Goal: Download file/media: Obtain a digital file from the website

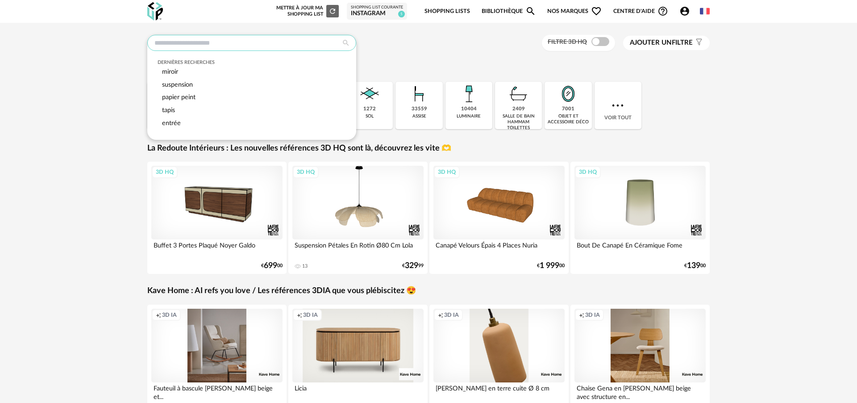
click at [225, 43] on input "text" at bounding box center [251, 43] width 209 height 16
drag, startPoint x: 197, startPoint y: 42, endPoint x: 345, endPoint y: 47, distance: 147.8
click at [199, 42] on input "text" at bounding box center [251, 43] width 209 height 16
click at [450, 49] on div "Dernières recherches miroir suspension papier peint tapis entrée Filtre 3D HQ A…" at bounding box center [428, 43] width 562 height 17
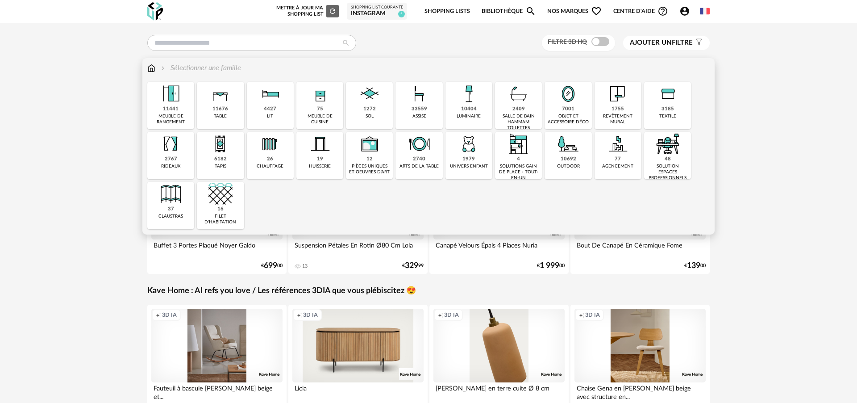
click at [570, 115] on div "objet et accessoire déco" at bounding box center [568, 119] width 42 height 12
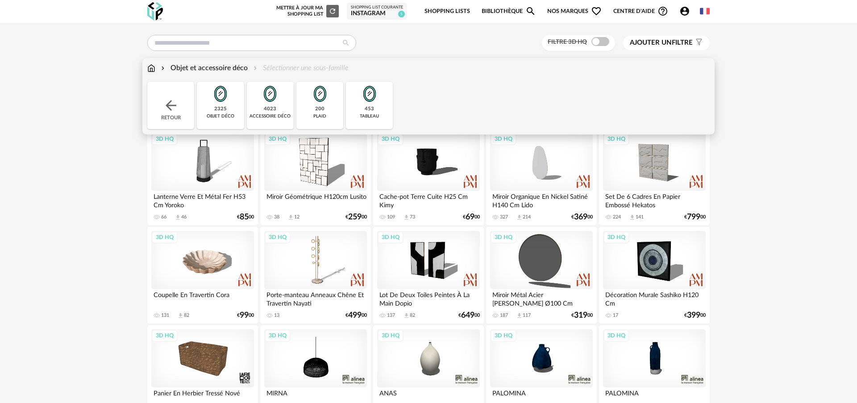
click at [197, 68] on div "Objet et accessoire déco" at bounding box center [203, 68] width 88 height 10
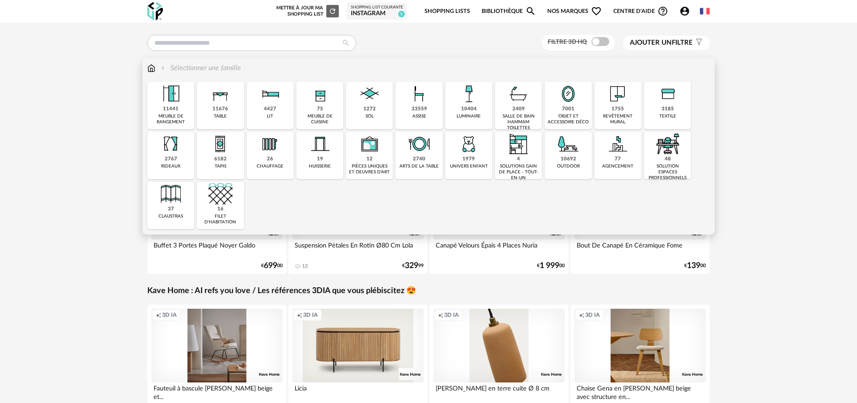
click at [627, 118] on div "revêtement mural" at bounding box center [618, 119] width 42 height 12
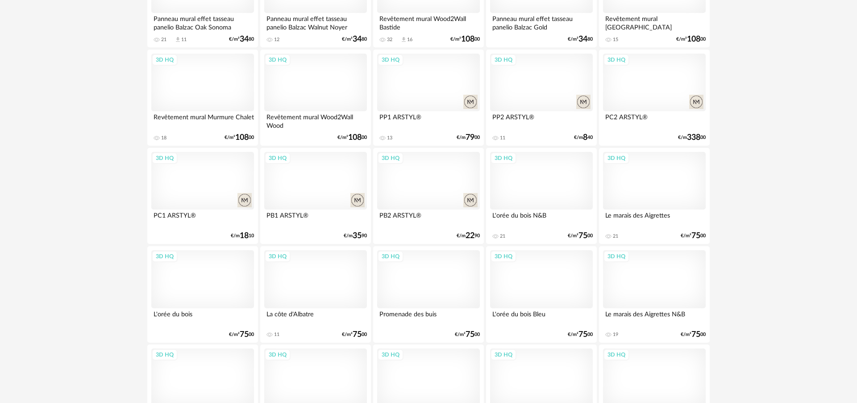
scroll to position [1756, 0]
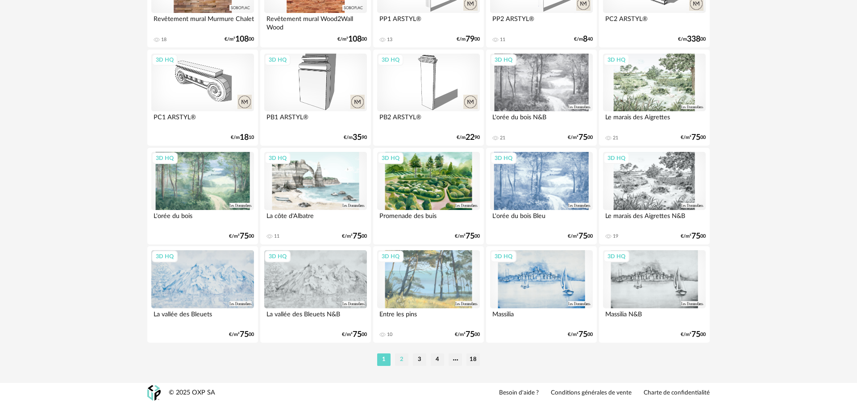
click at [401, 360] on li "2" at bounding box center [401, 359] width 13 height 12
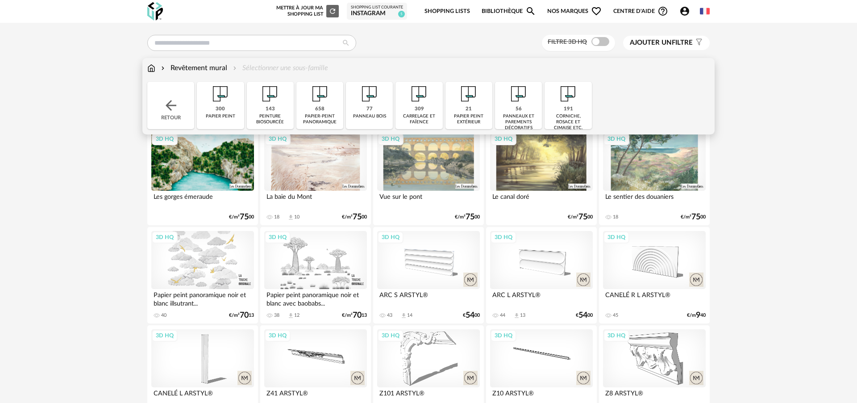
click at [170, 114] on div "Retour" at bounding box center [170, 105] width 47 height 47
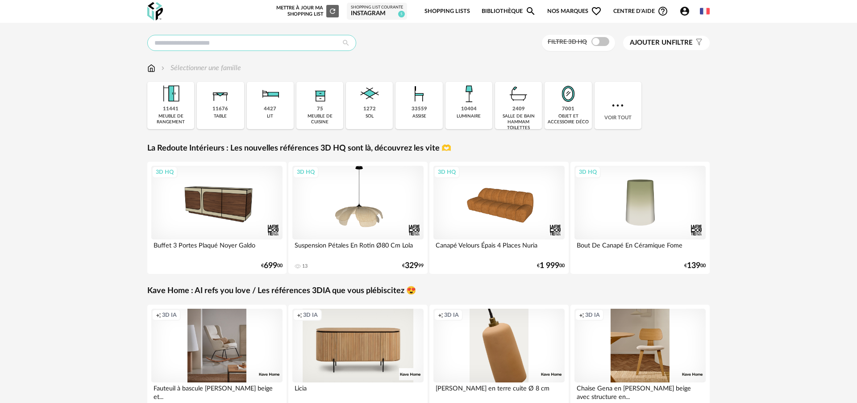
click at [245, 44] on input "text" at bounding box center [251, 43] width 209 height 16
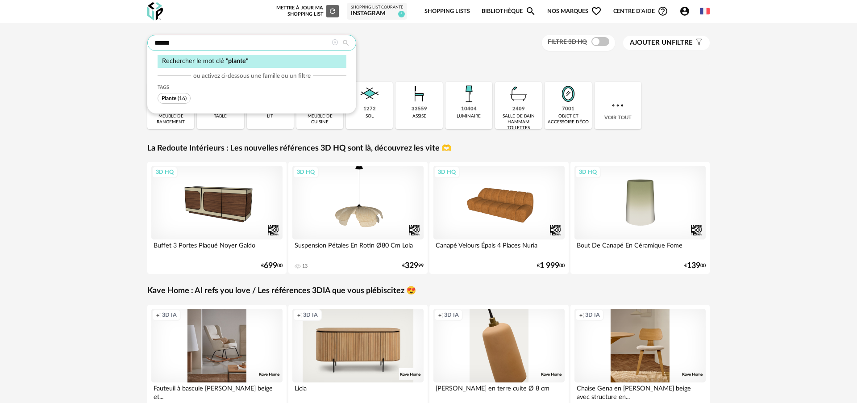
type input "******"
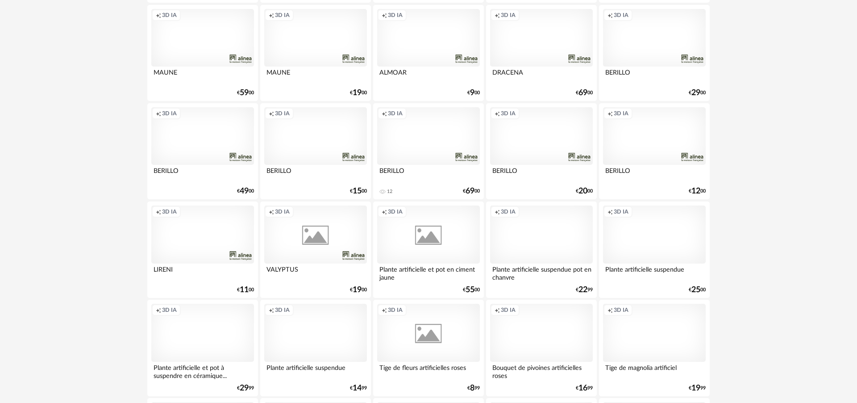
scroll to position [793, 0]
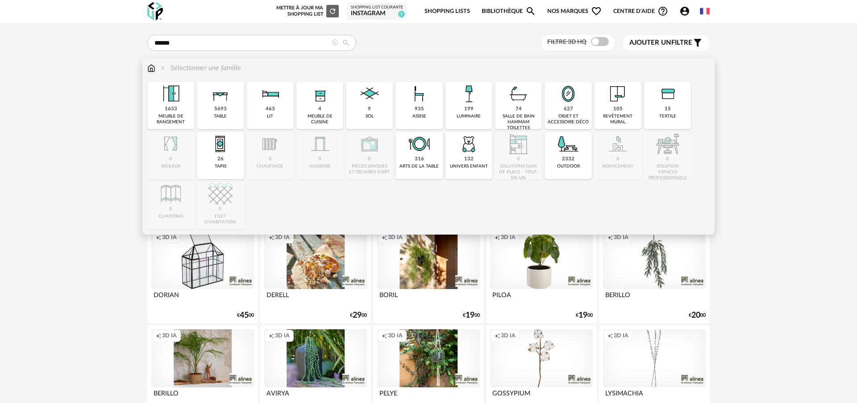
click at [154, 68] on img at bounding box center [151, 68] width 8 height 10
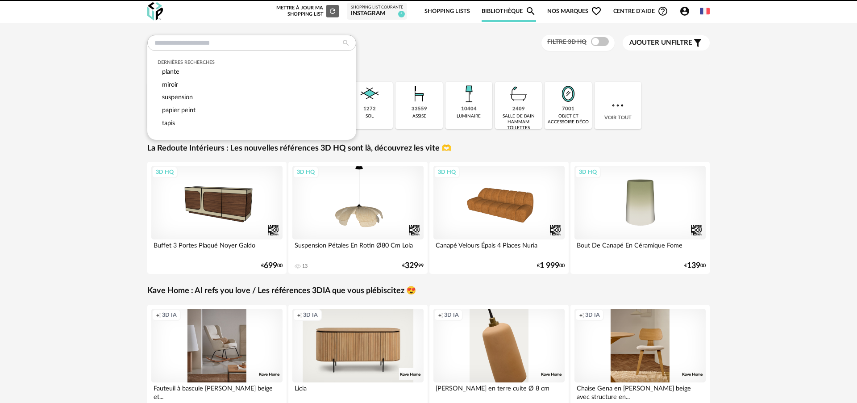
click at [423, 50] on div "Dernières recherches plante miroir suspension papier peint tapis Filtre 3D HQ A…" at bounding box center [428, 43] width 562 height 17
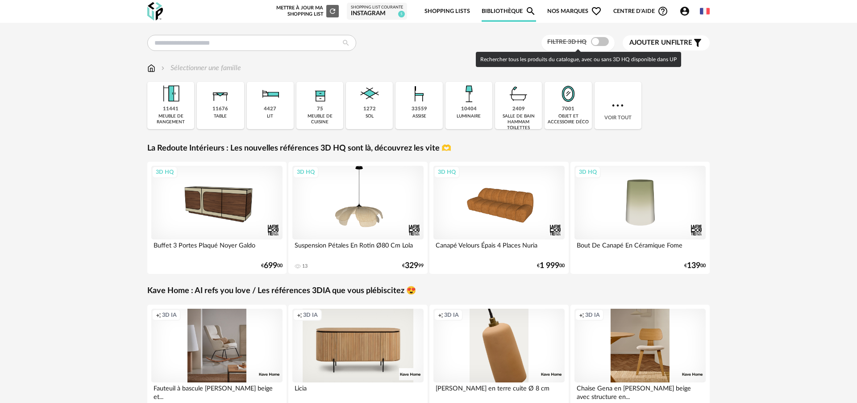
click at [598, 45] on span at bounding box center [600, 41] width 18 height 9
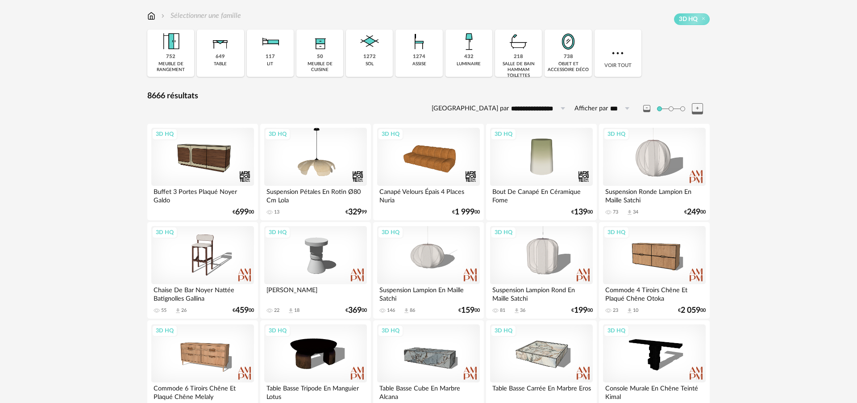
scroll to position [53, 0]
click at [534, 155] on div "3D HQ" at bounding box center [541, 156] width 103 height 58
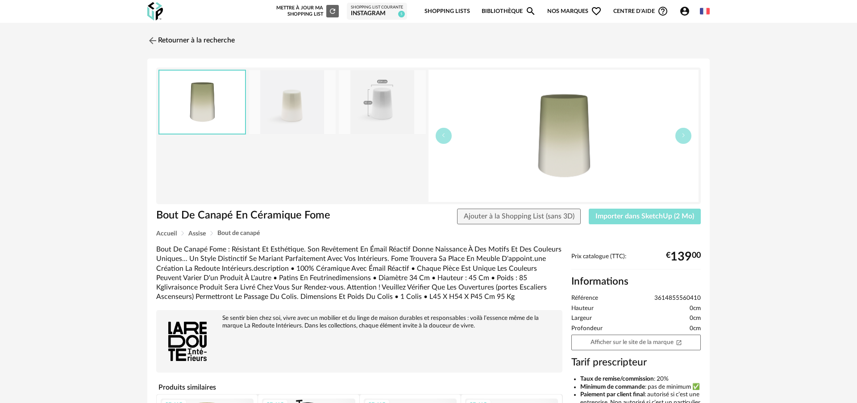
click at [639, 217] on span "Importer dans SketchUp (2 Mo)" at bounding box center [644, 215] width 99 height 7
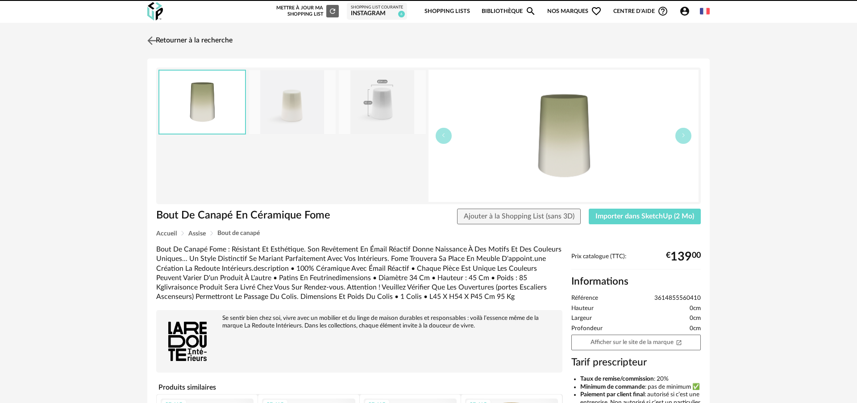
click at [154, 43] on img at bounding box center [152, 40] width 13 height 13
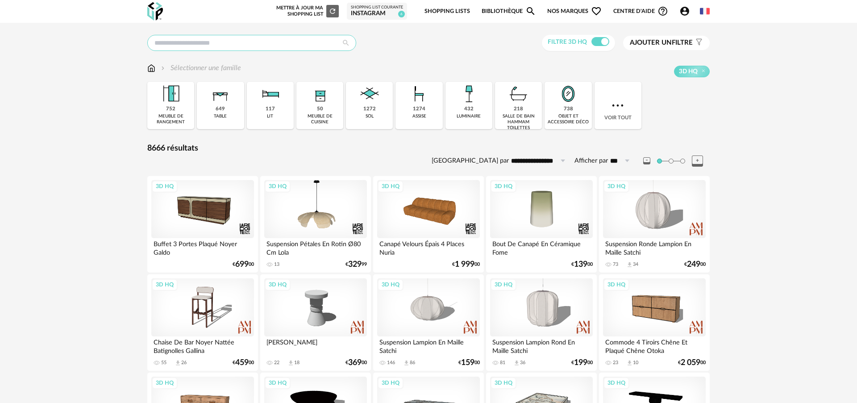
click at [191, 40] on input "text" at bounding box center [251, 43] width 209 height 16
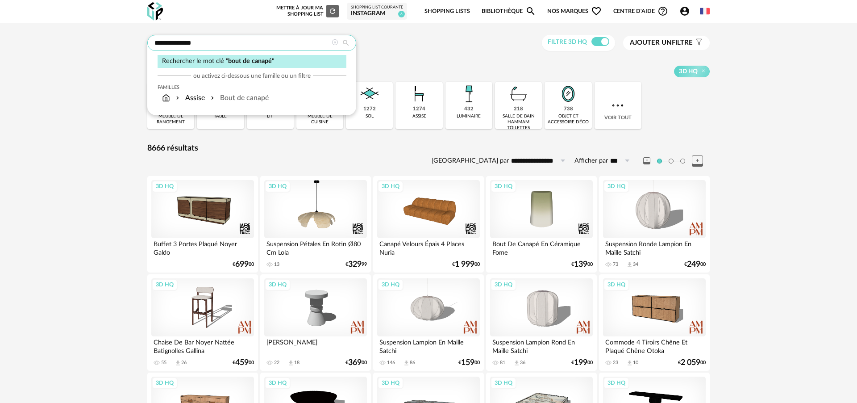
type input "**********"
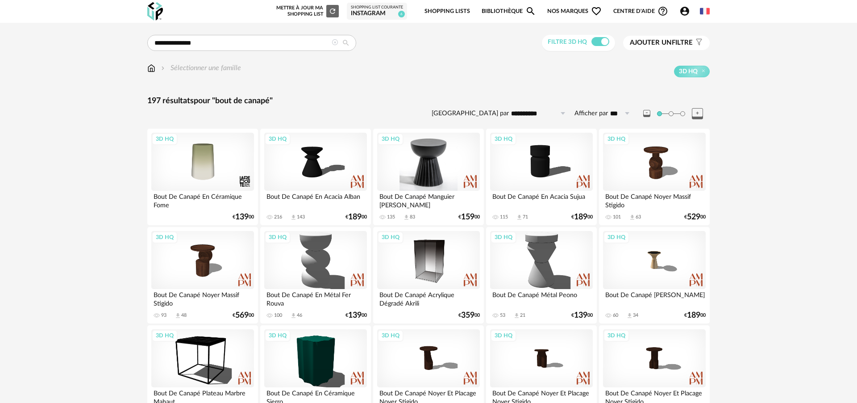
click at [446, 158] on div "3D HQ" at bounding box center [428, 162] width 103 height 58
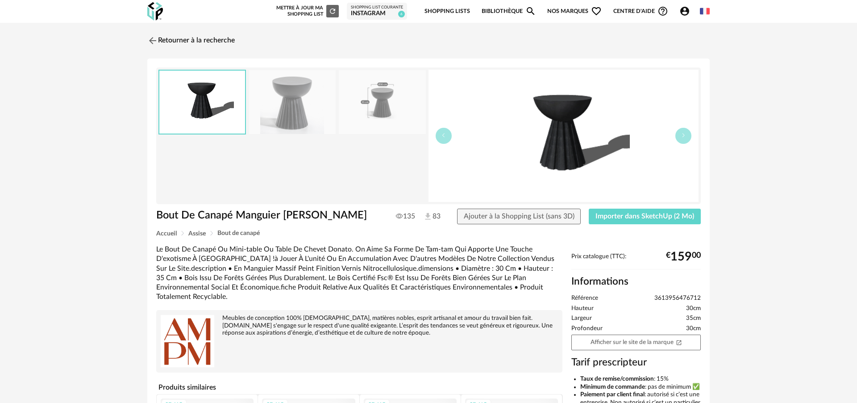
click at [623, 224] on div "Bout De Canapé Manguier Massif Donato 135 83 Ajouter à la Shopping List (sans 3…" at bounding box center [428, 219] width 553 height 22
click at [623, 220] on span "Importer dans SketchUp (2 Mo)" at bounding box center [644, 215] width 99 height 7
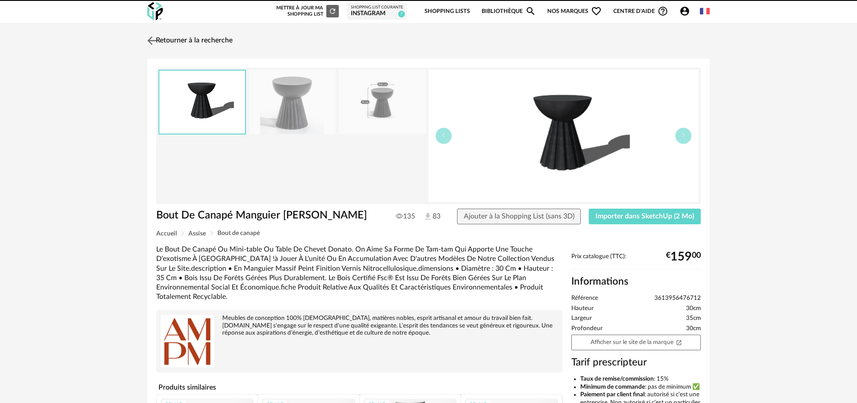
click at [187, 43] on link "Retourner à la recherche" at bounding box center [188, 41] width 87 height 20
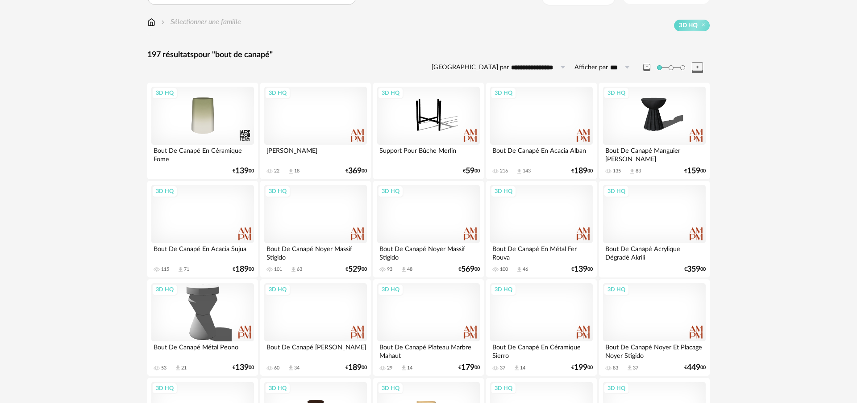
scroll to position [48, 0]
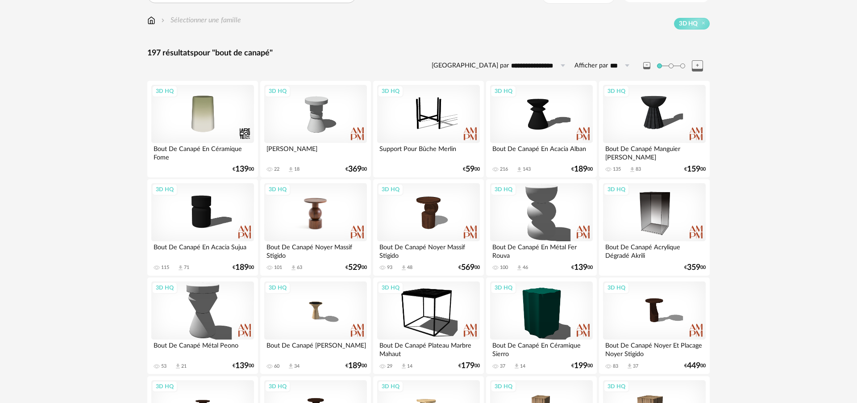
click at [326, 219] on div "3D HQ" at bounding box center [315, 212] width 103 height 58
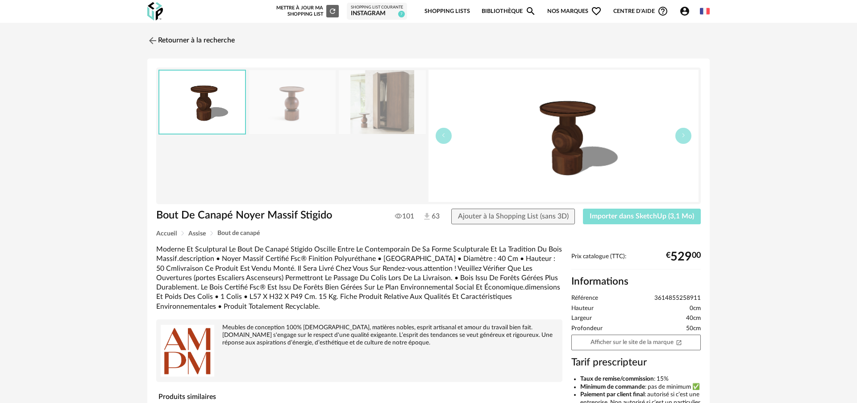
click at [612, 213] on span "Importer dans SketchUp (3,1 Mo)" at bounding box center [642, 215] width 104 height 7
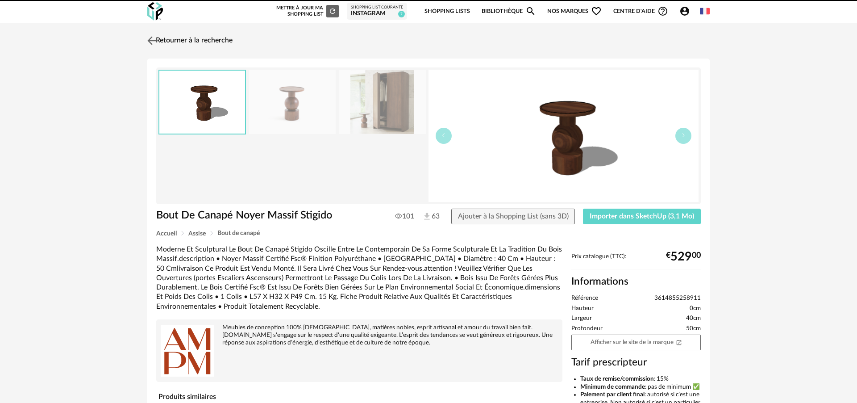
click at [179, 39] on link "Retourner à la recherche" at bounding box center [188, 41] width 87 height 20
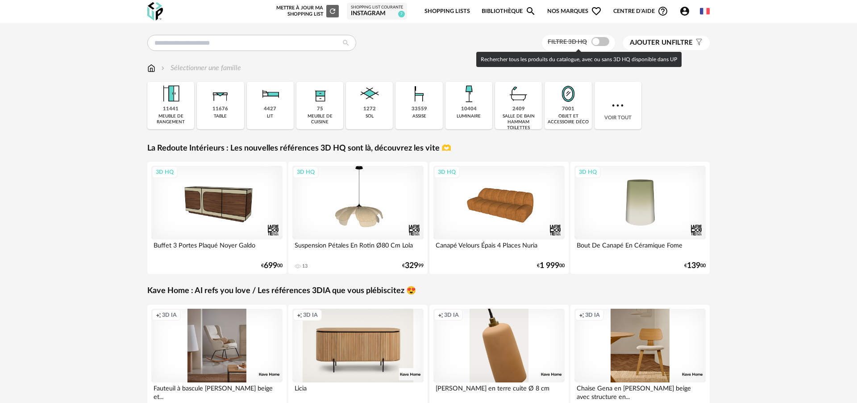
click at [597, 43] on span at bounding box center [600, 41] width 18 height 9
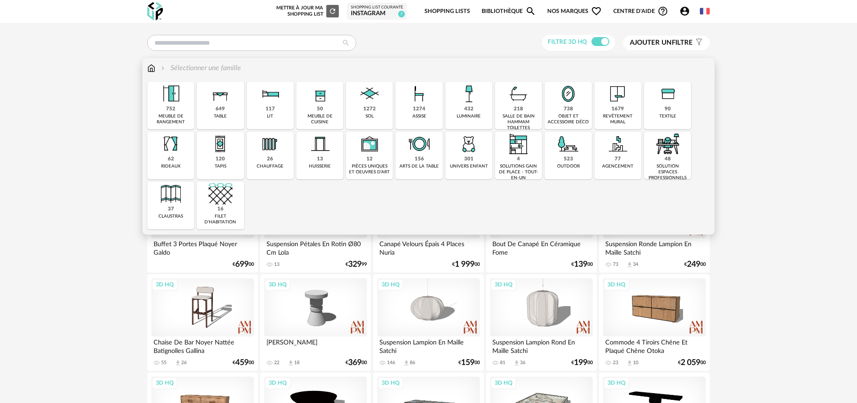
click at [567, 120] on div "objet et accessoire déco" at bounding box center [568, 119] width 42 height 12
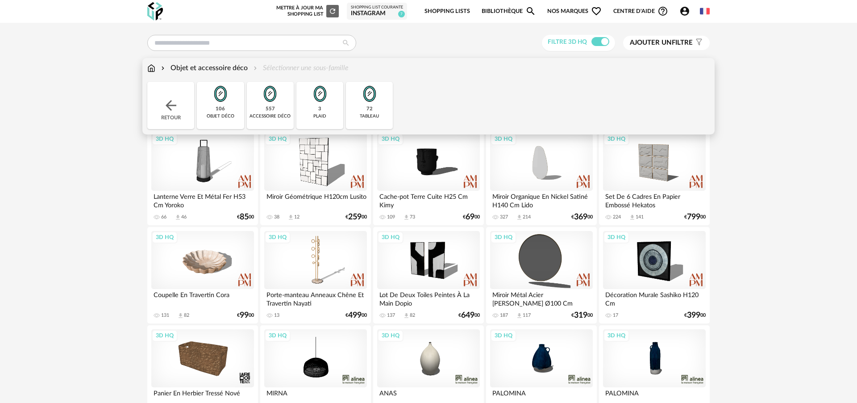
click at [267, 107] on div "557" at bounding box center [270, 109] width 9 height 7
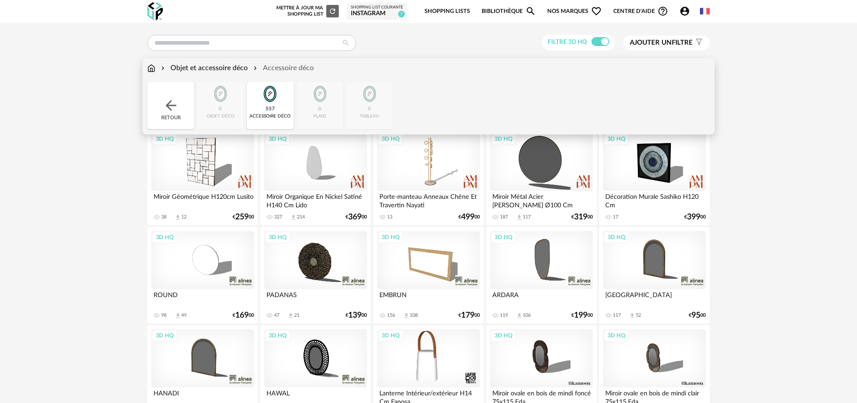
click at [172, 105] on img at bounding box center [171, 105] width 16 height 16
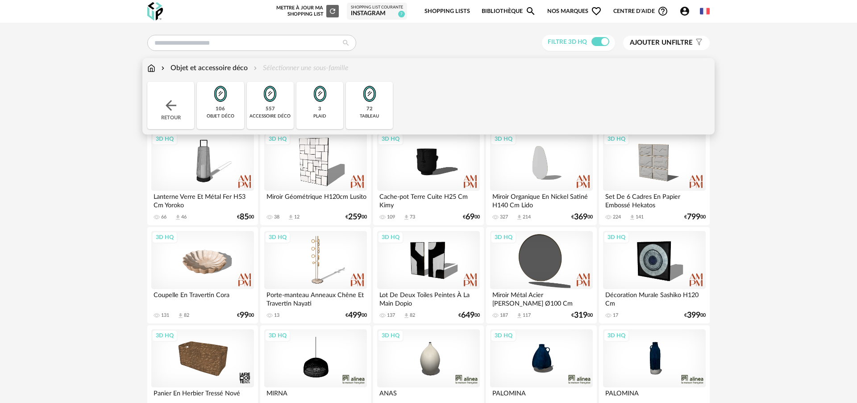
click at [224, 114] on div "objet déco" at bounding box center [221, 116] width 28 height 6
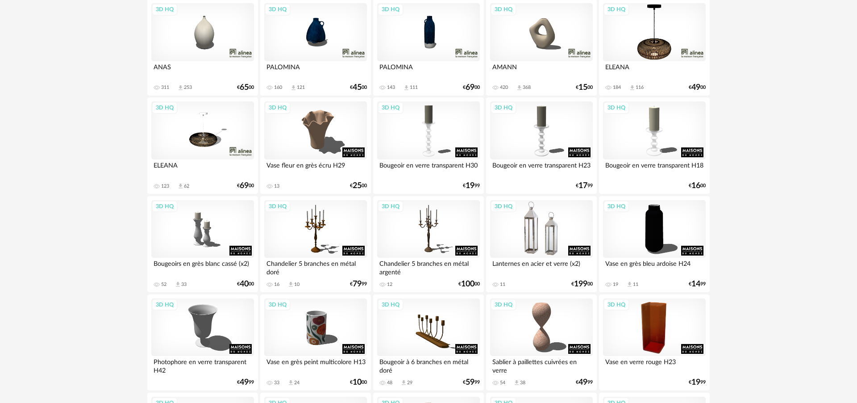
scroll to position [228, 0]
click at [537, 241] on div "3D HQ" at bounding box center [541, 229] width 103 height 58
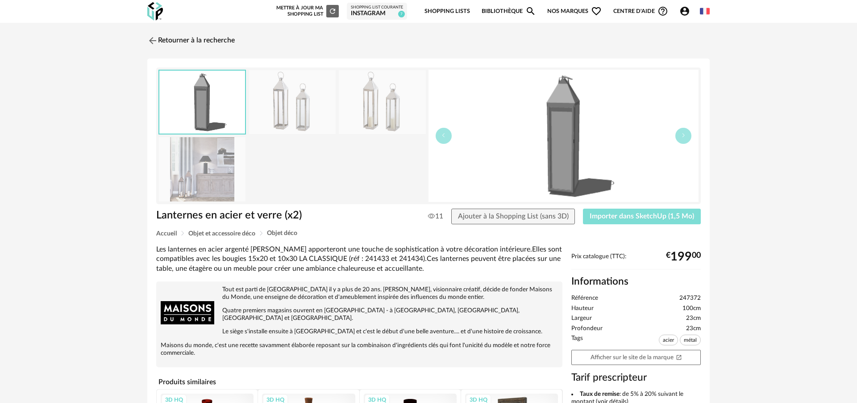
click at [641, 217] on span "Importer dans SketchUp (1,5 Mo)" at bounding box center [642, 215] width 104 height 7
click at [148, 39] on img at bounding box center [152, 40] width 13 height 13
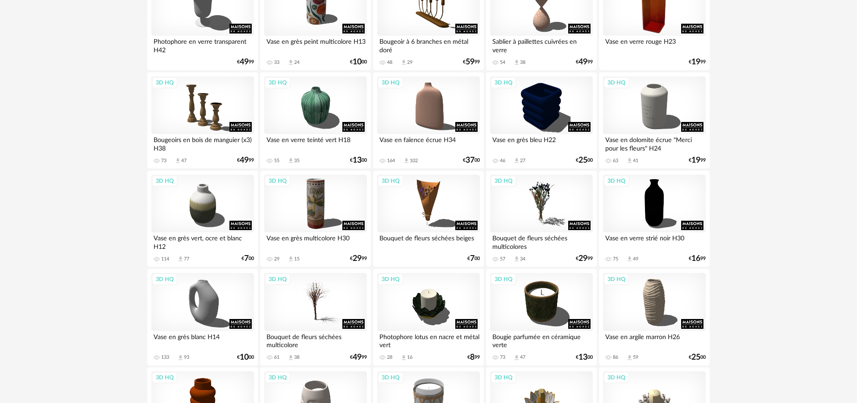
scroll to position [554, 0]
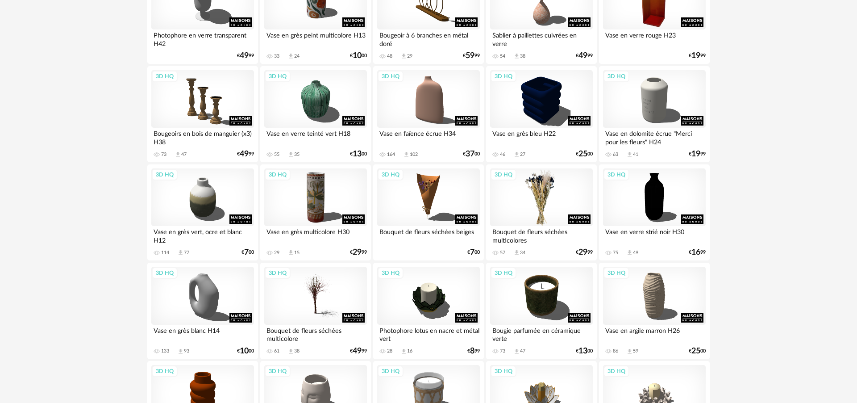
click at [545, 206] on div "3D HQ" at bounding box center [541, 197] width 103 height 58
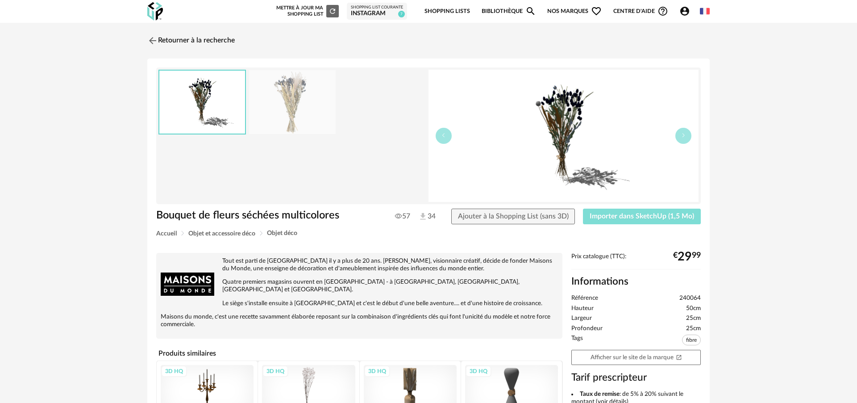
click at [610, 214] on span "Importer dans SketchUp (1,5 Mo)" at bounding box center [642, 215] width 104 height 7
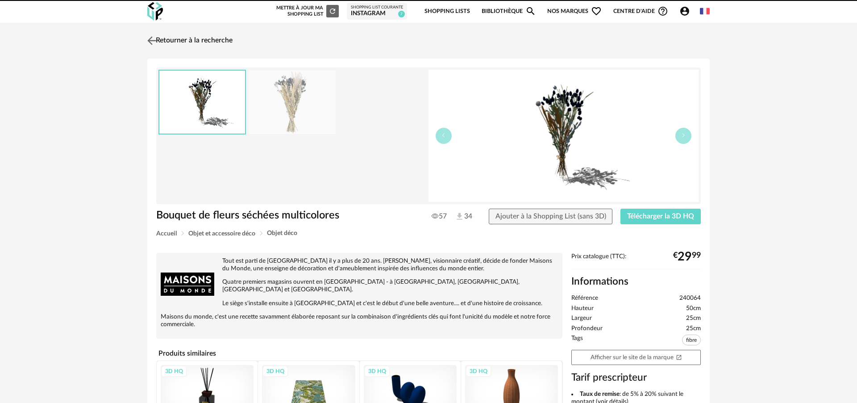
click at [167, 39] on link "Retourner à la recherche" at bounding box center [188, 41] width 87 height 20
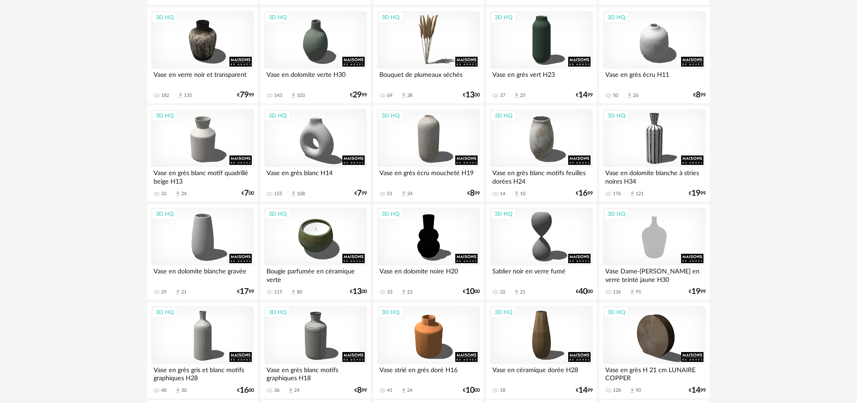
scroll to position [1598, 0]
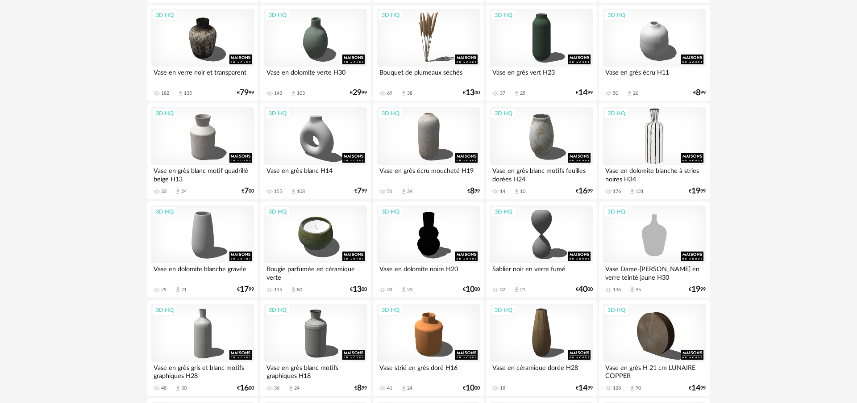
click at [648, 140] on div "3D HQ" at bounding box center [654, 136] width 103 height 58
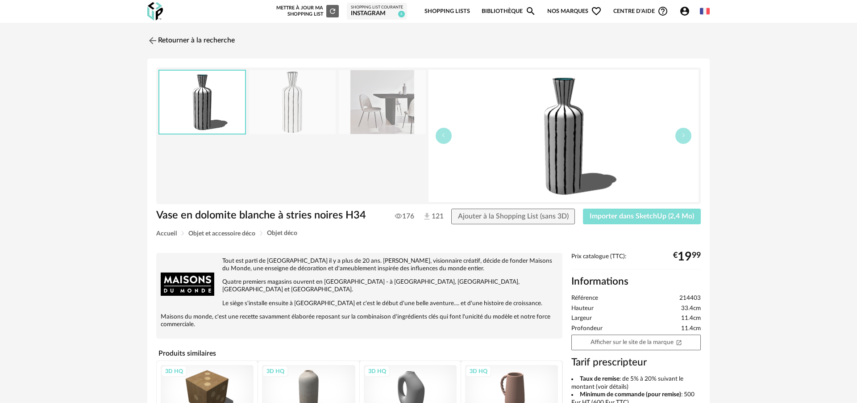
click at [629, 217] on span "Importer dans SketchUp (2,4 Mo)" at bounding box center [642, 215] width 104 height 7
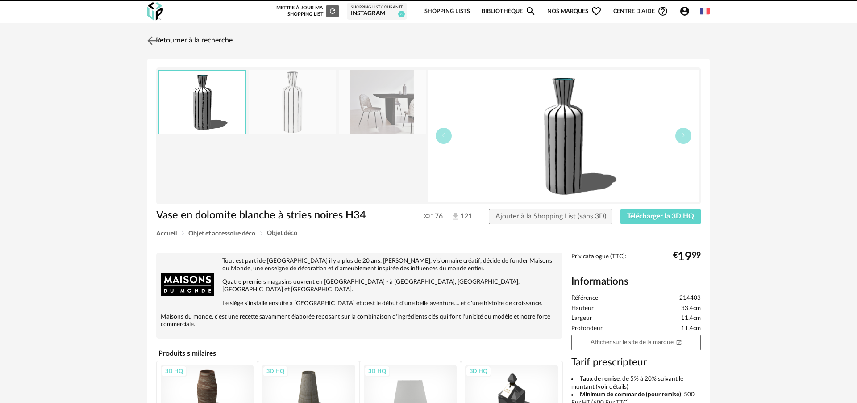
click at [186, 40] on link "Retourner à la recherche" at bounding box center [188, 41] width 87 height 20
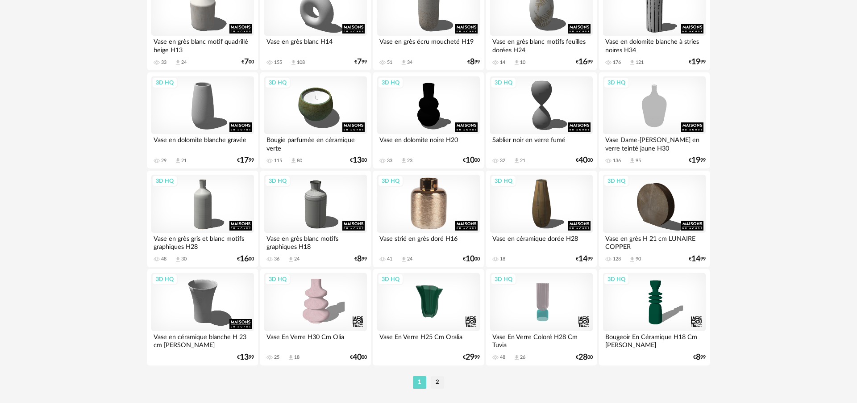
scroll to position [1756, 0]
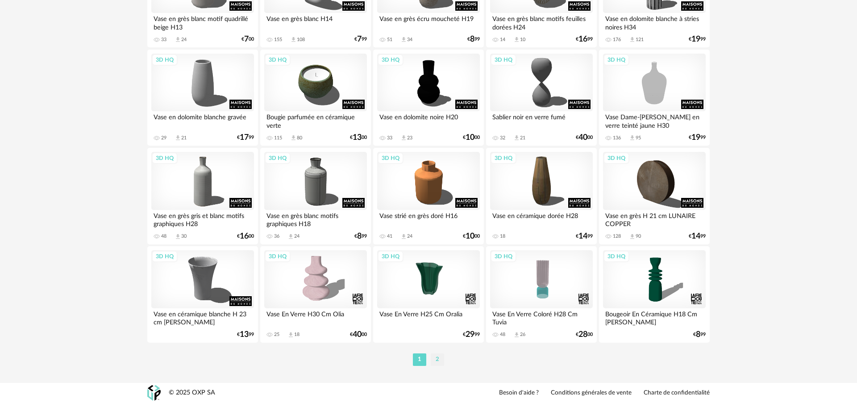
click at [439, 361] on li "2" at bounding box center [437, 359] width 13 height 12
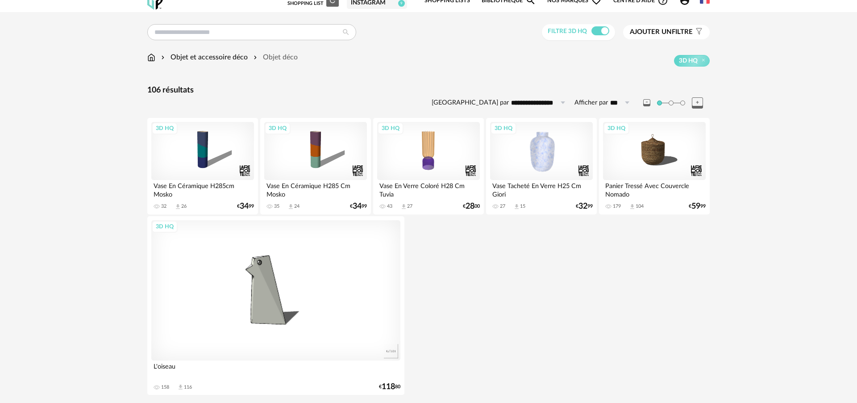
scroll to position [64, 0]
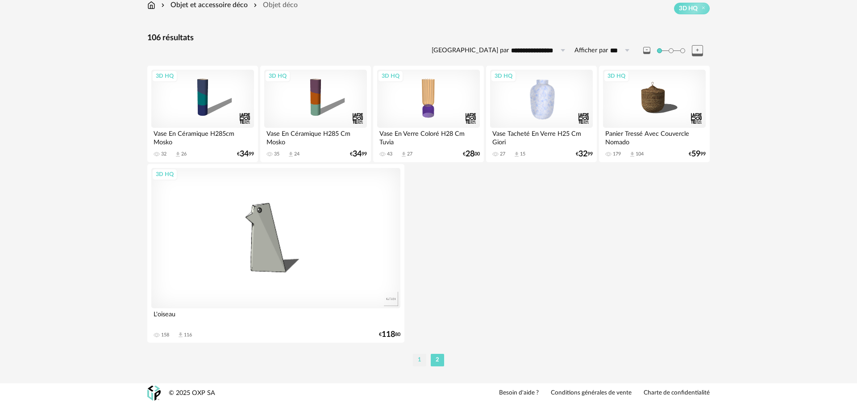
click at [422, 363] on li "1" at bounding box center [419, 360] width 13 height 12
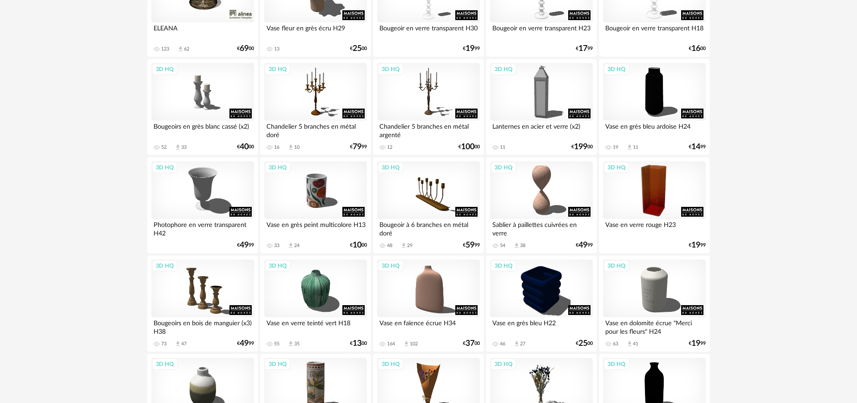
scroll to position [386, 0]
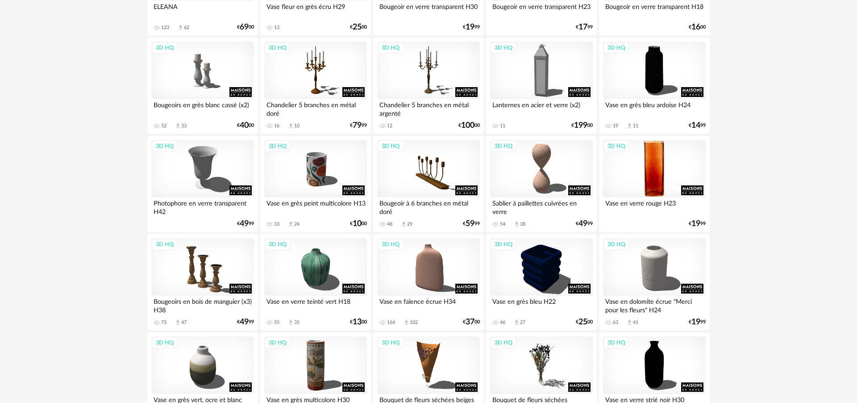
click at [666, 161] on div "3D HQ" at bounding box center [654, 169] width 103 height 58
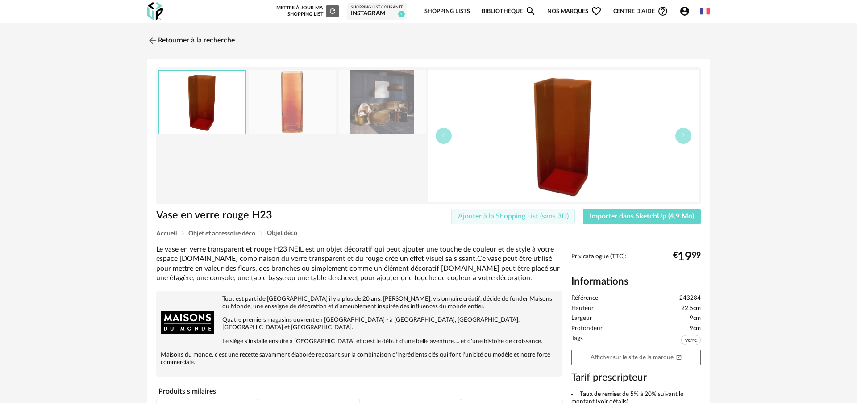
click at [626, 221] on button "Importer dans SketchUp (4,9 Mo)" at bounding box center [642, 216] width 118 height 16
click at [167, 42] on link "Retourner à la recherche" at bounding box center [188, 41] width 87 height 20
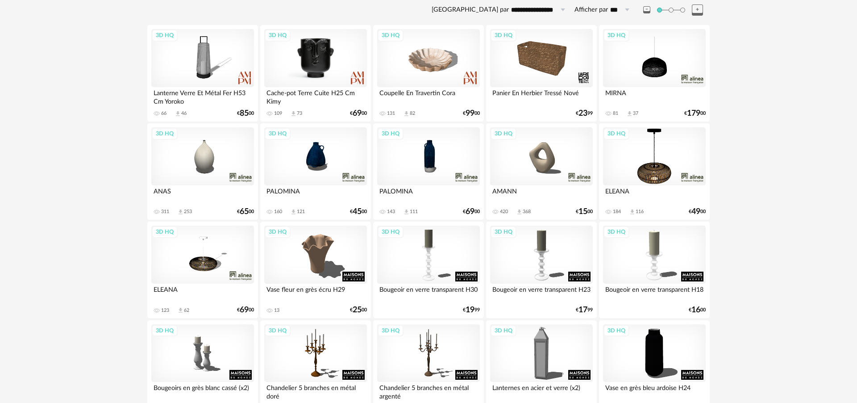
scroll to position [96, 0]
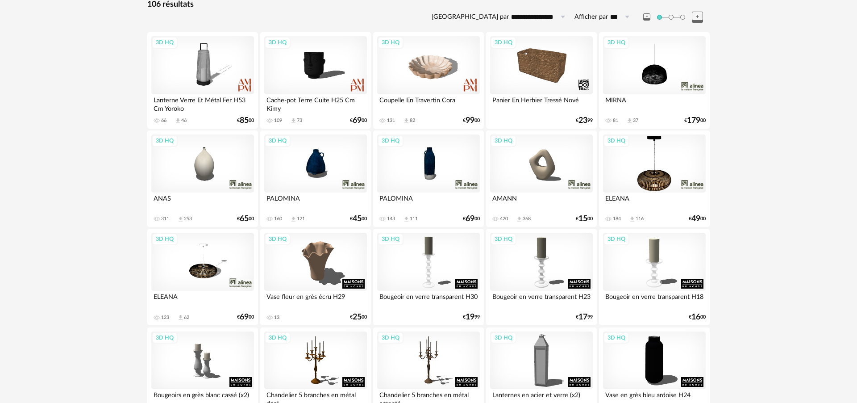
click at [436, 154] on div "3D HQ" at bounding box center [428, 163] width 103 height 58
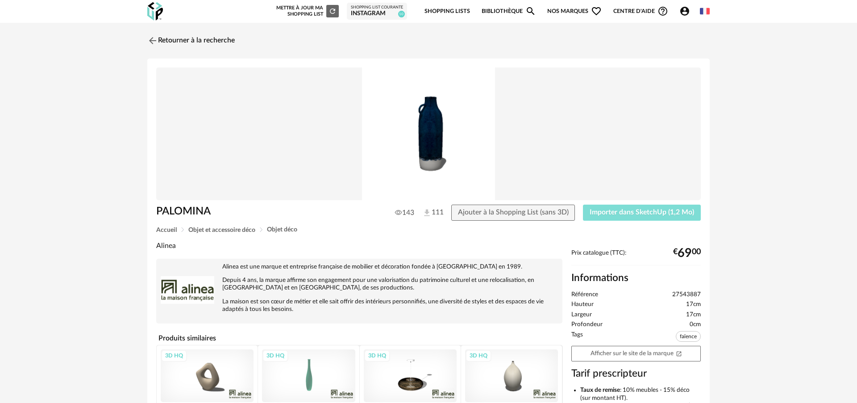
click at [632, 216] on span "Importer dans SketchUp (1,2 Mo)" at bounding box center [642, 211] width 104 height 7
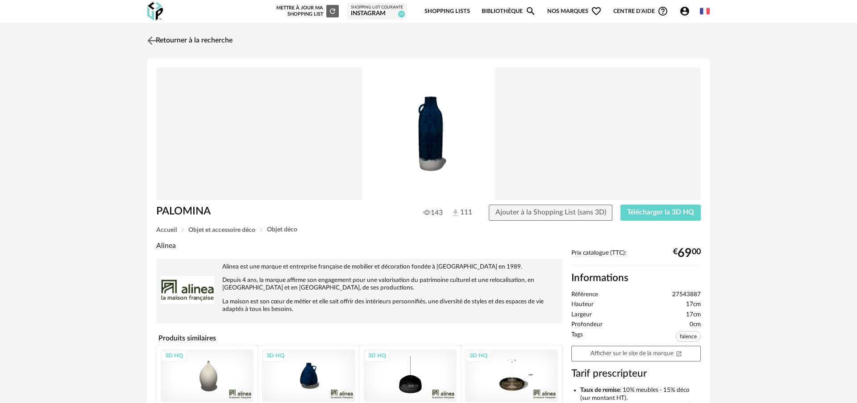
click at [151, 37] on img at bounding box center [152, 40] width 13 height 13
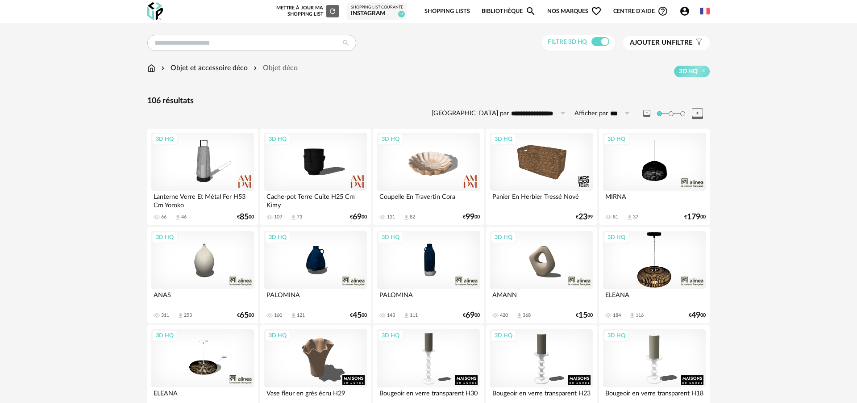
click at [219, 69] on div "Objet et accessoire déco" at bounding box center [203, 68] width 88 height 10
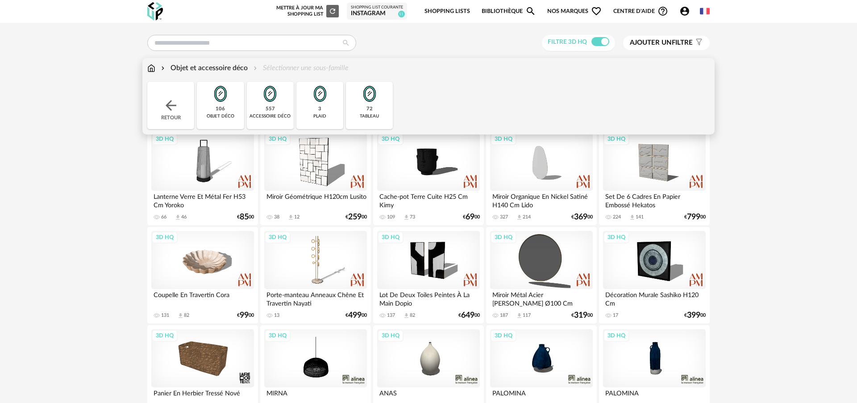
click at [273, 113] on div "557 accessoire déco" at bounding box center [270, 105] width 47 height 47
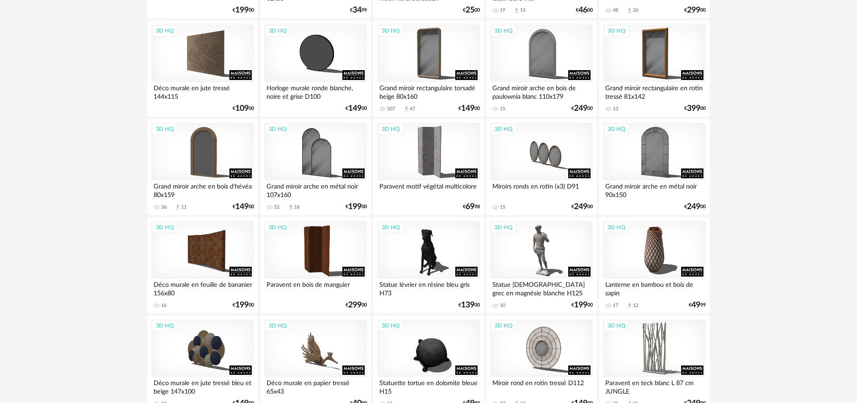
scroll to position [1389, 0]
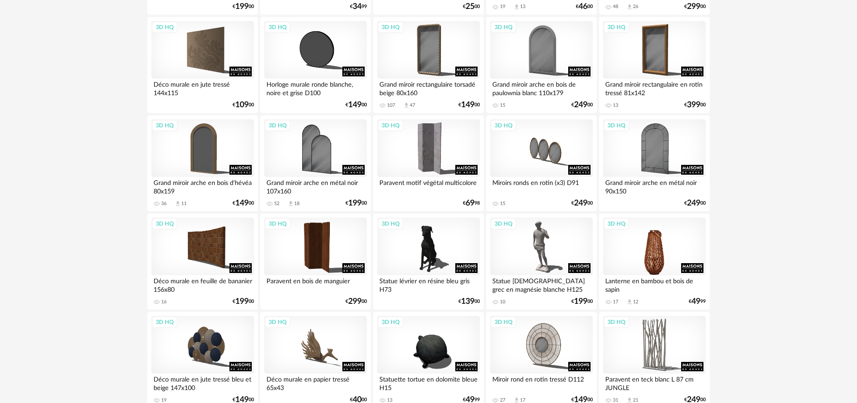
click at [679, 261] on div "3D HQ" at bounding box center [654, 246] width 103 height 58
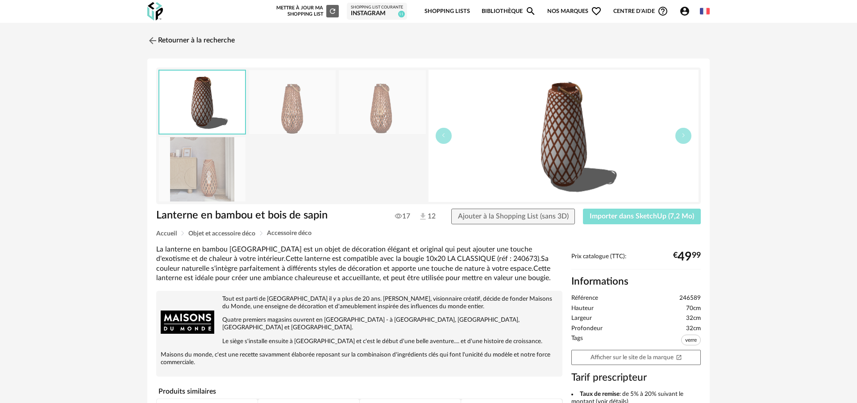
click at [612, 212] on span "Importer dans SketchUp (7,2 Mo)" at bounding box center [642, 215] width 104 height 7
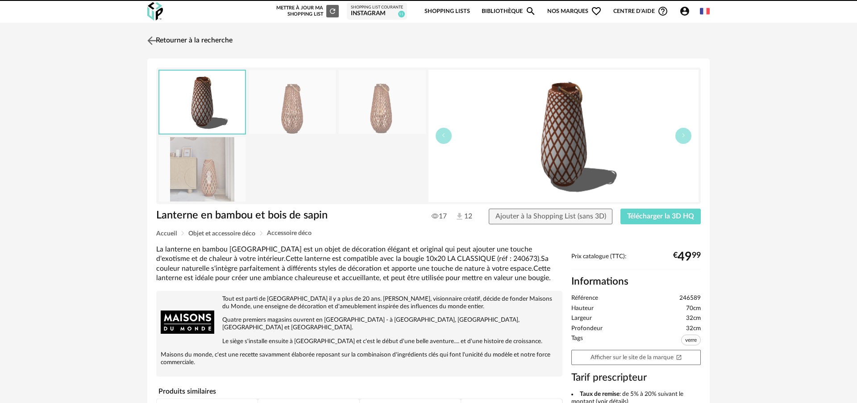
click at [179, 39] on link "Retourner à la recherche" at bounding box center [188, 41] width 87 height 20
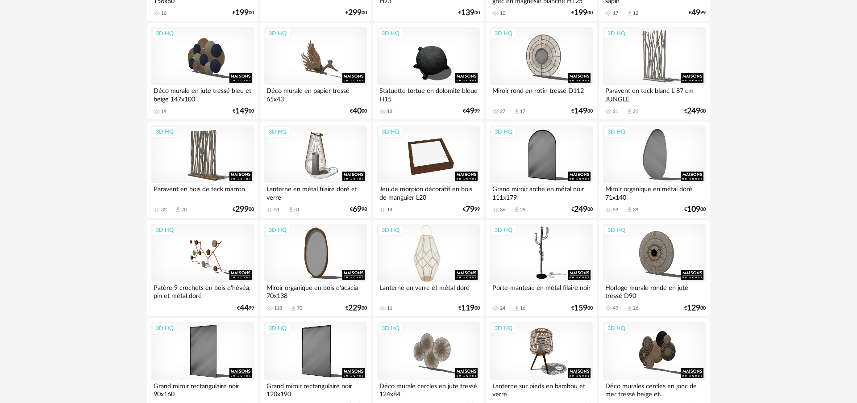
scroll to position [1756, 0]
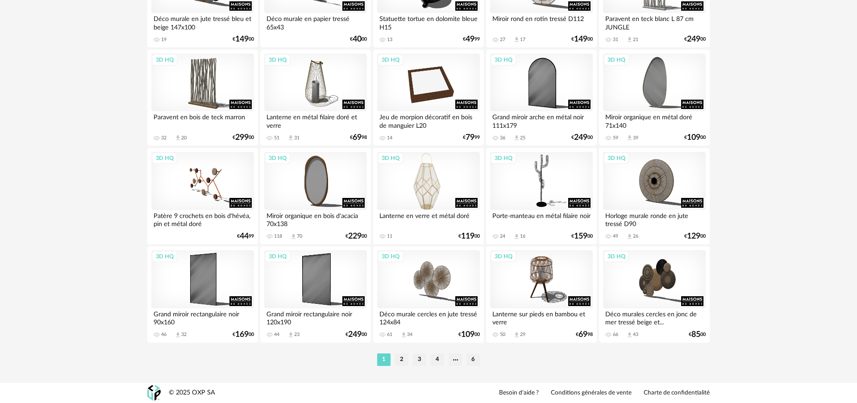
click at [434, 168] on div "3D HQ" at bounding box center [428, 181] width 103 height 58
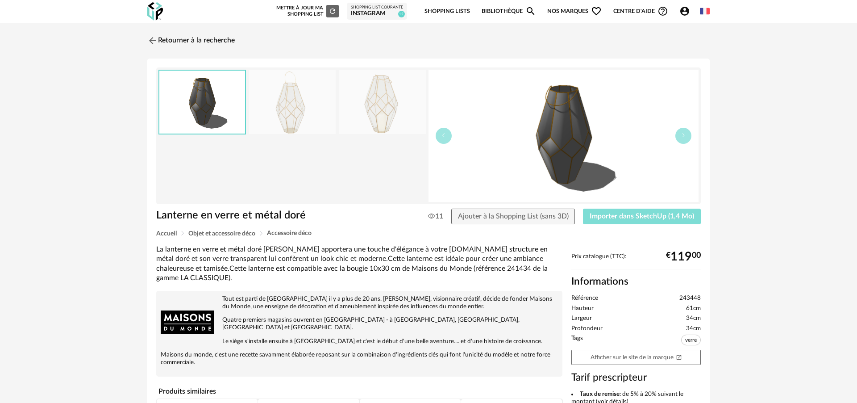
click at [634, 214] on span "Importer dans SketchUp (1,4 Mo)" at bounding box center [642, 215] width 104 height 7
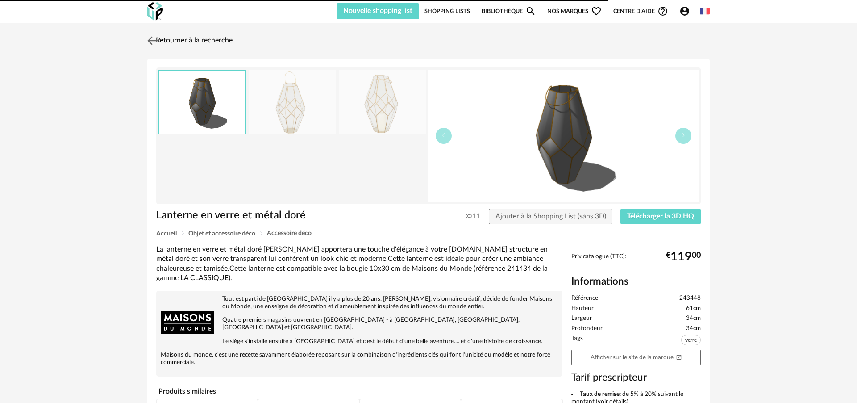
click at [161, 40] on link "Retourner à la recherche" at bounding box center [188, 41] width 87 height 20
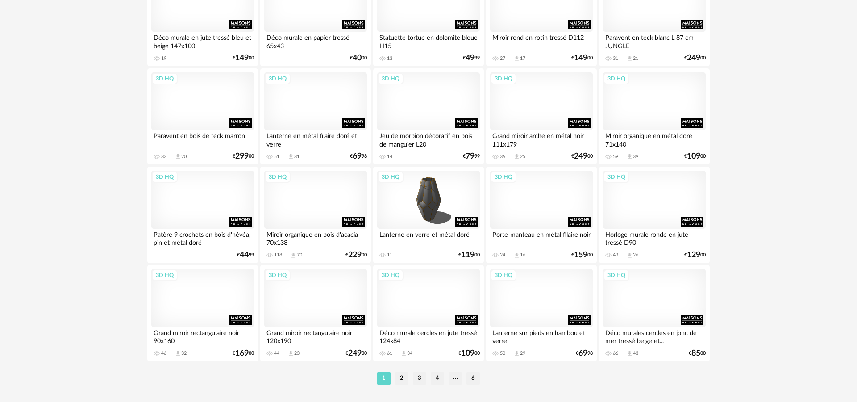
scroll to position [1756, 0]
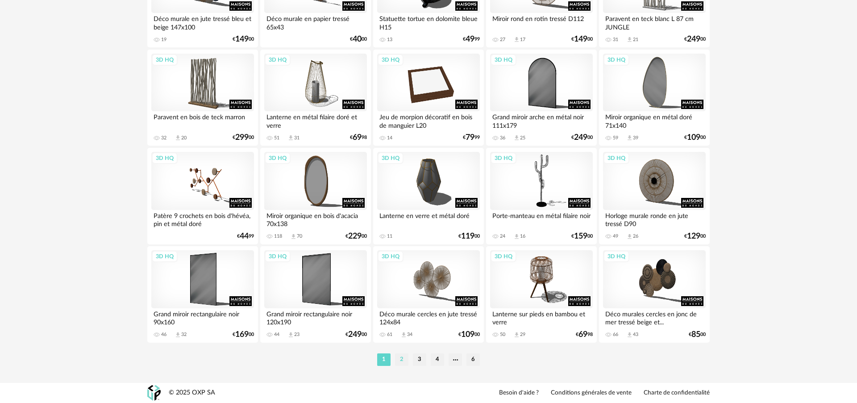
click at [402, 359] on li "2" at bounding box center [401, 359] width 13 height 12
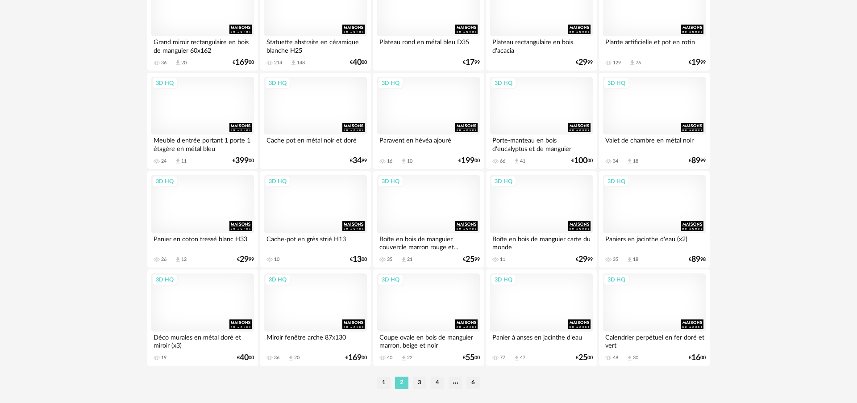
scroll to position [1756, 0]
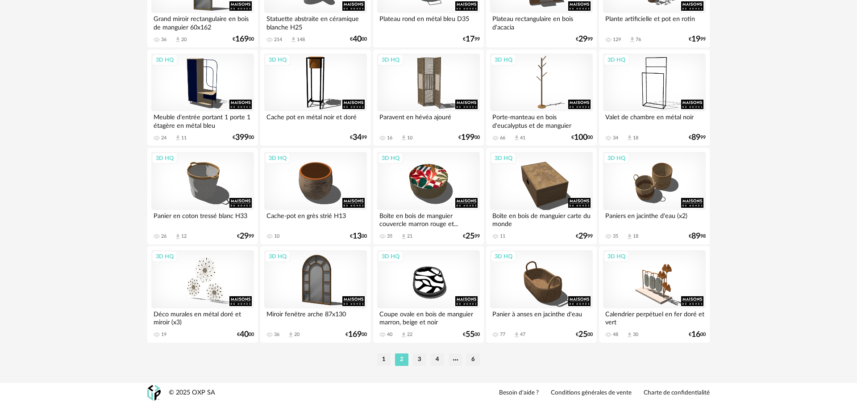
click at [418, 360] on li "3" at bounding box center [419, 359] width 13 height 12
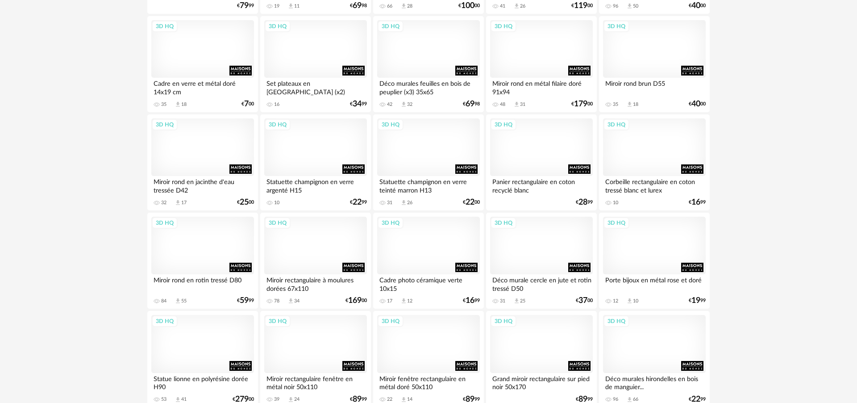
scroll to position [1575, 0]
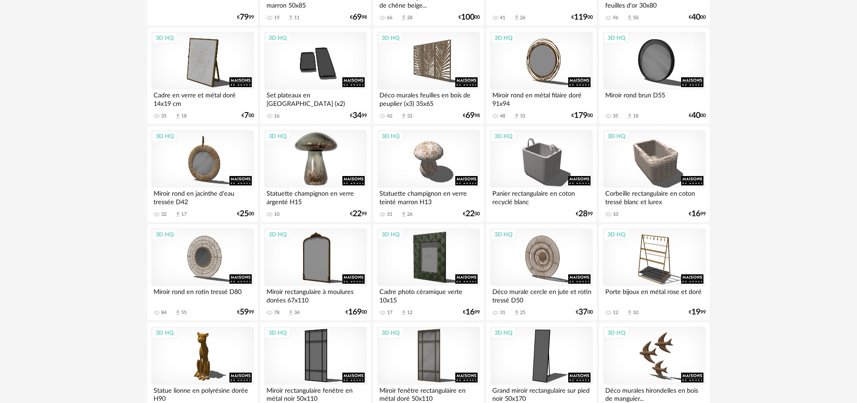
click at [318, 167] on div "3D HQ" at bounding box center [315, 159] width 103 height 58
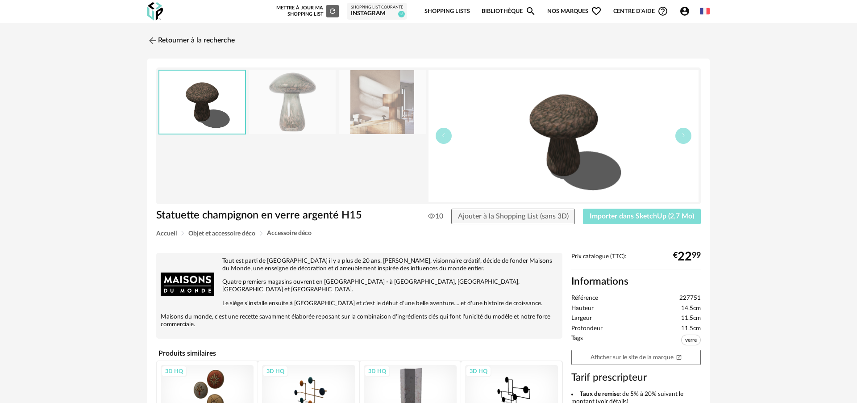
click at [632, 216] on span "Importer dans SketchUp (2,7 Mo)" at bounding box center [642, 215] width 104 height 7
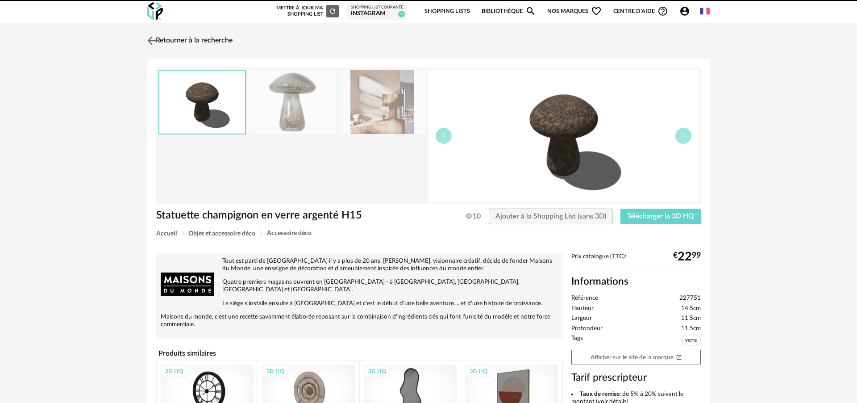
click at [186, 37] on link "Retourner à la recherche" at bounding box center [188, 41] width 87 height 20
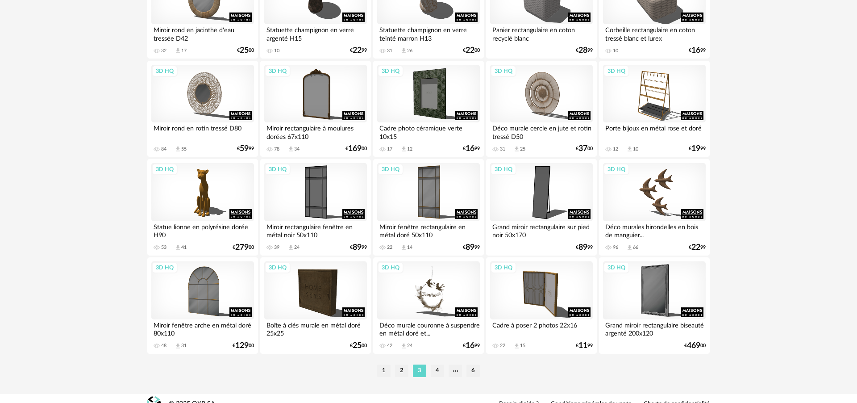
scroll to position [1756, 0]
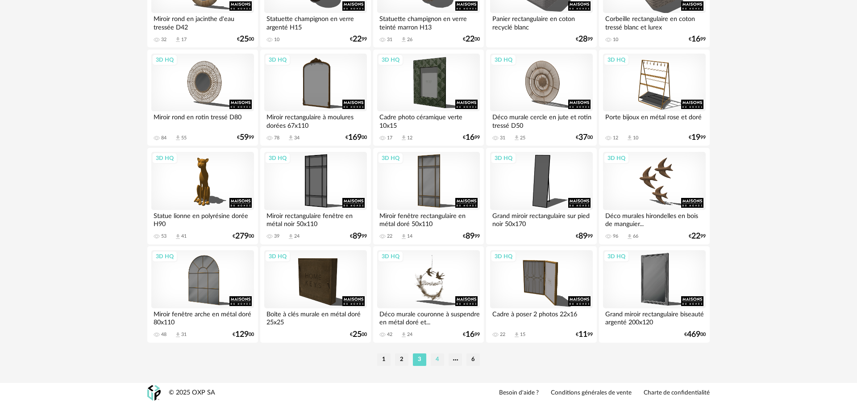
click at [434, 358] on li "4" at bounding box center [437, 359] width 13 height 12
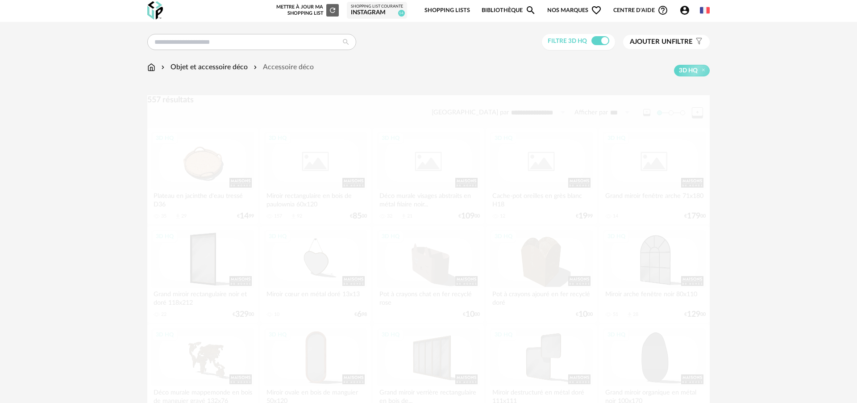
scroll to position [0, 0]
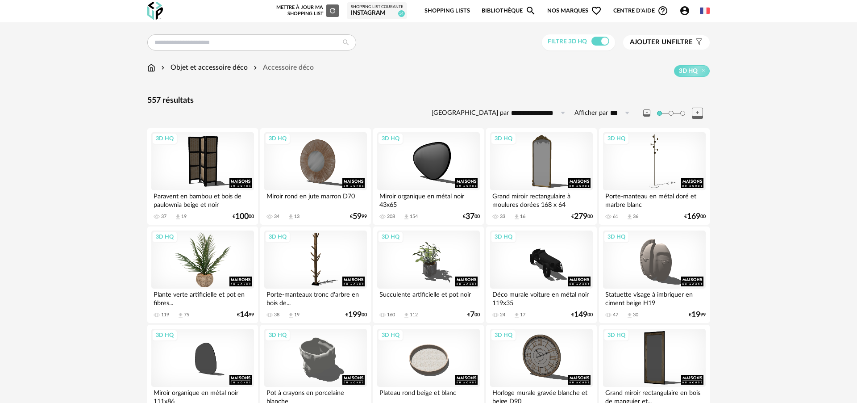
click at [211, 257] on div "3D HQ" at bounding box center [202, 259] width 103 height 58
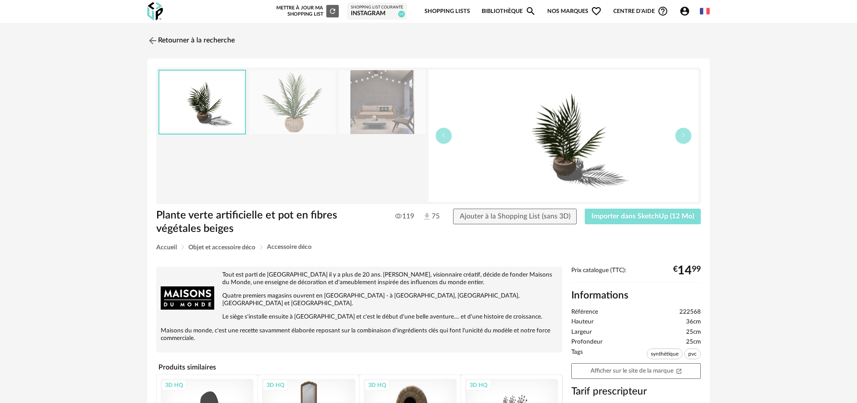
click at [642, 216] on span "Importer dans SketchUp (12 Mo)" at bounding box center [642, 215] width 103 height 7
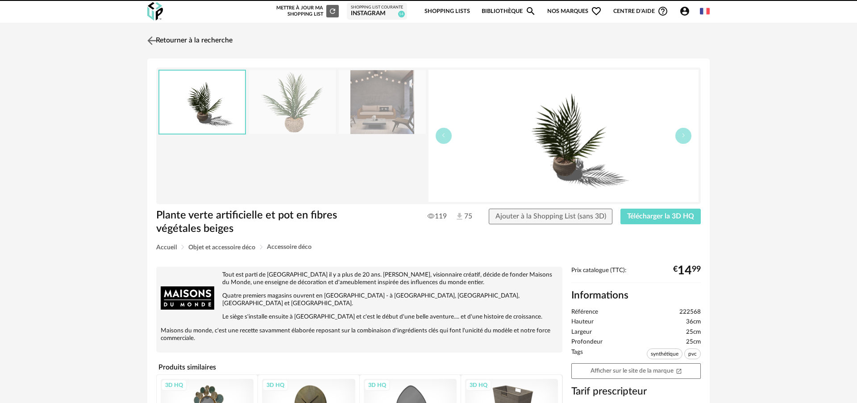
click at [171, 40] on link "Retourner à la recherche" at bounding box center [188, 41] width 87 height 20
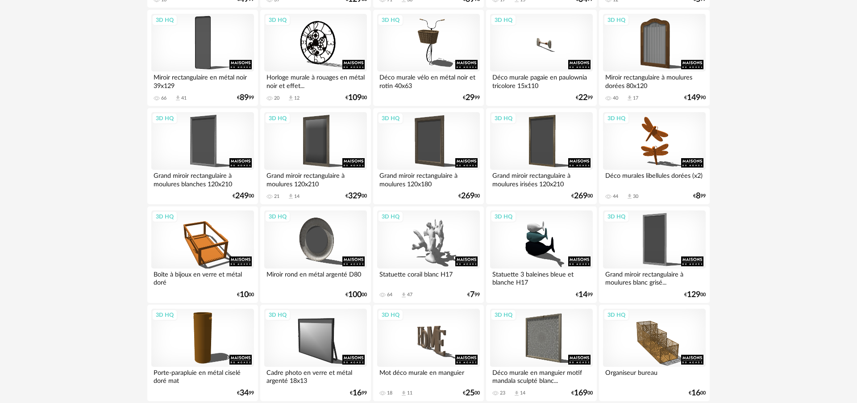
scroll to position [1756, 0]
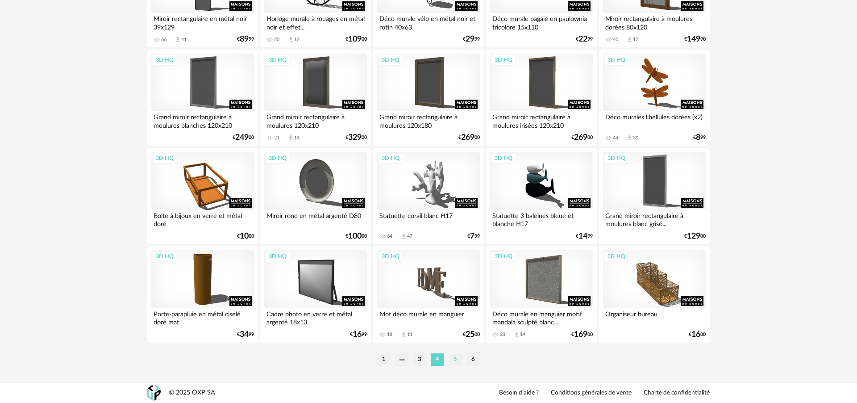
click at [454, 360] on li "5" at bounding box center [455, 359] width 13 height 12
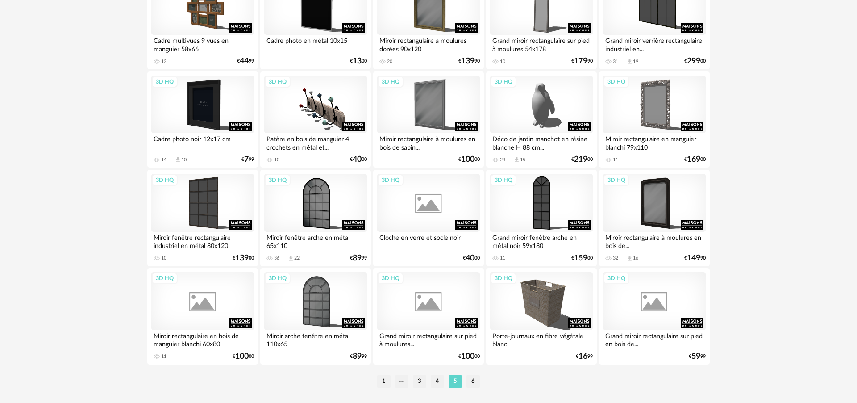
scroll to position [1756, 0]
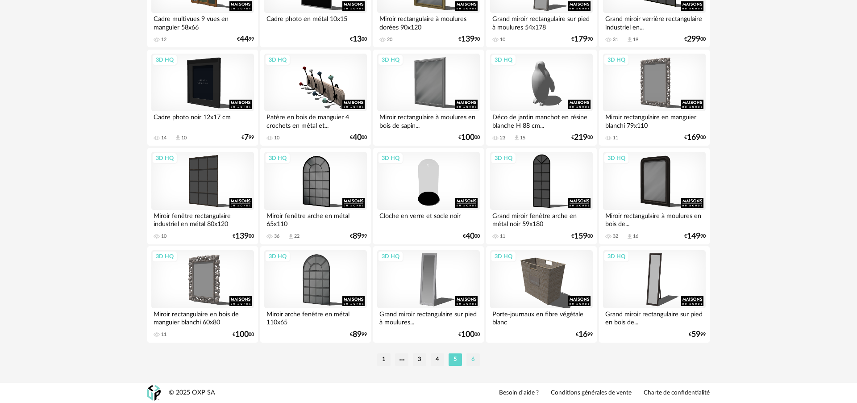
click at [471, 364] on li "6" at bounding box center [472, 359] width 13 height 12
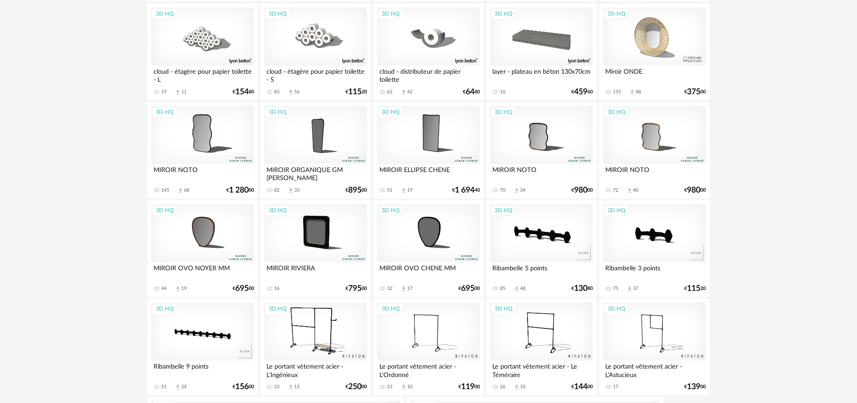
scroll to position [1050, 0]
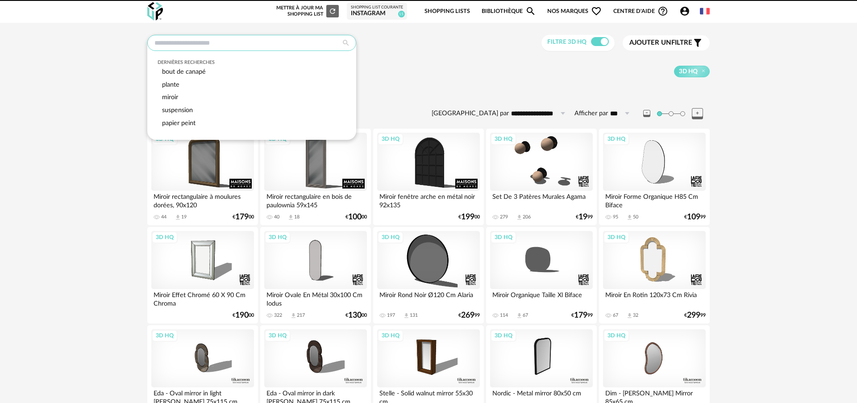
click at [283, 39] on input "text" at bounding box center [251, 43] width 209 height 16
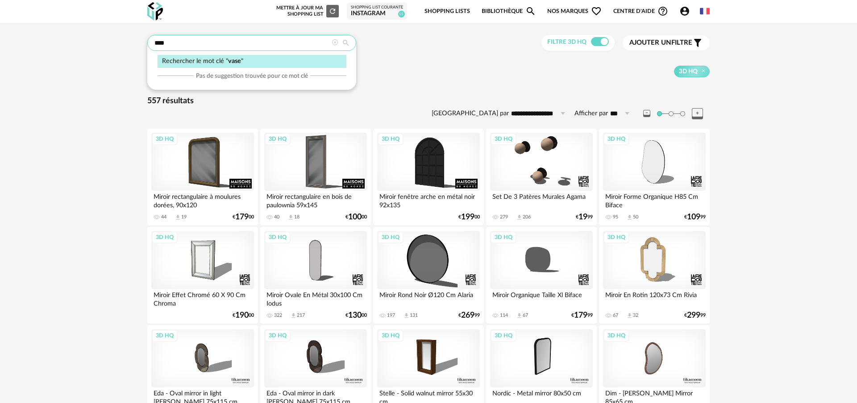
type input "****"
type input "**********"
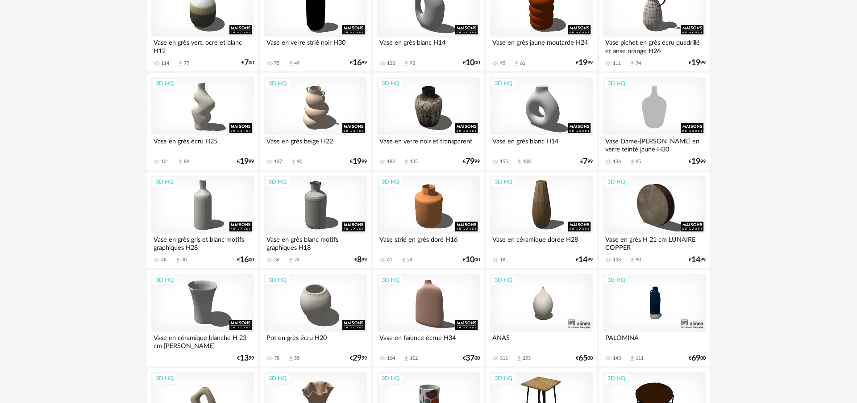
scroll to position [754, 0]
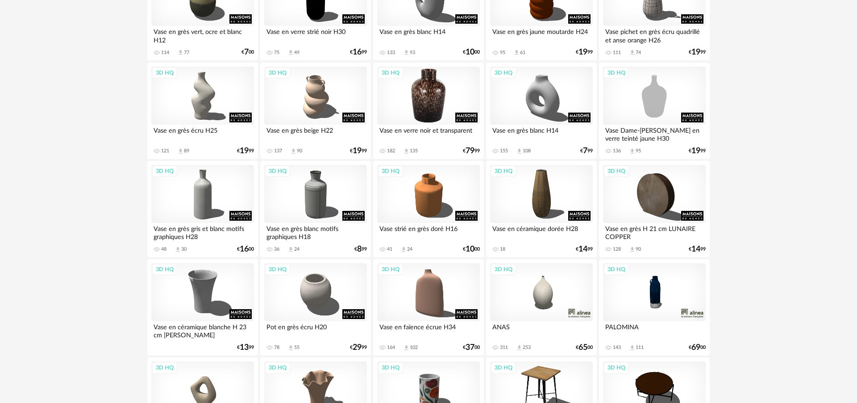
click at [437, 97] on div "3D HQ" at bounding box center [428, 96] width 103 height 58
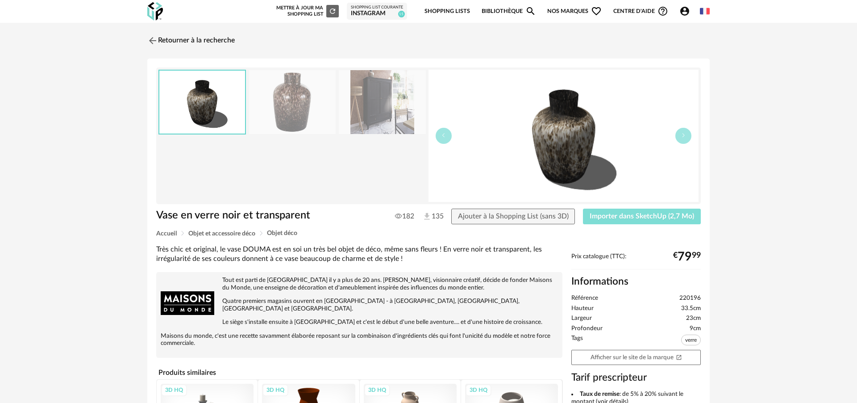
click at [646, 221] on button "Importer dans SketchUp (2,7 Mo)" at bounding box center [642, 216] width 118 height 16
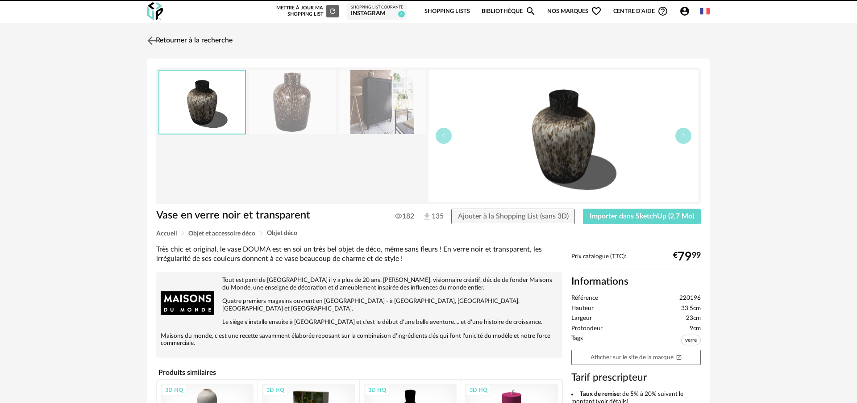
click at [221, 38] on link "Retourner à la recherche" at bounding box center [188, 41] width 87 height 20
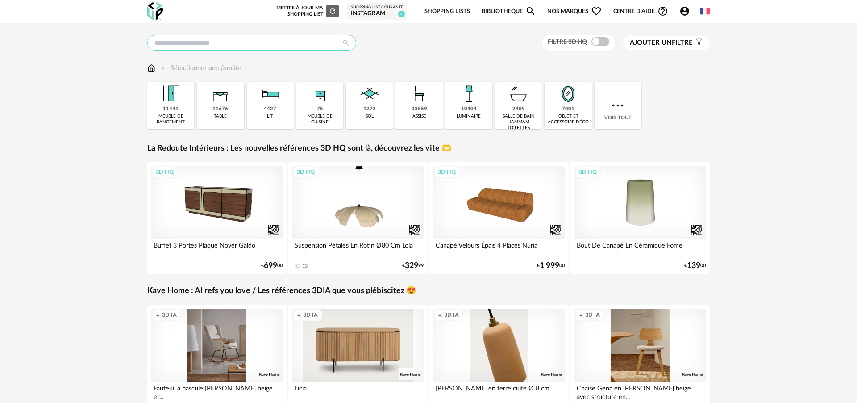
click at [185, 49] on input "text" at bounding box center [251, 43] width 209 height 16
type input "****"
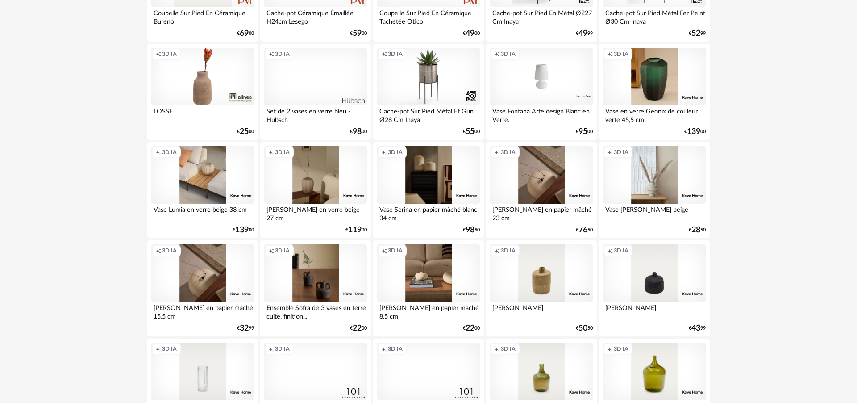
scroll to position [1468, 0]
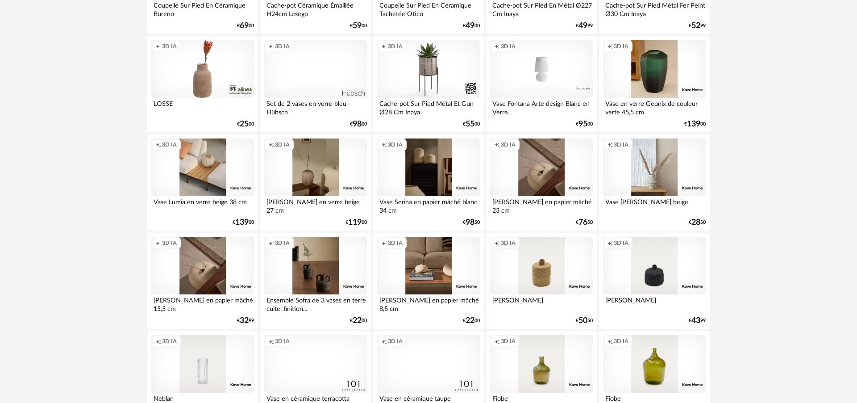
click at [316, 85] on div "Creation icon 3D IA" at bounding box center [315, 69] width 103 height 58
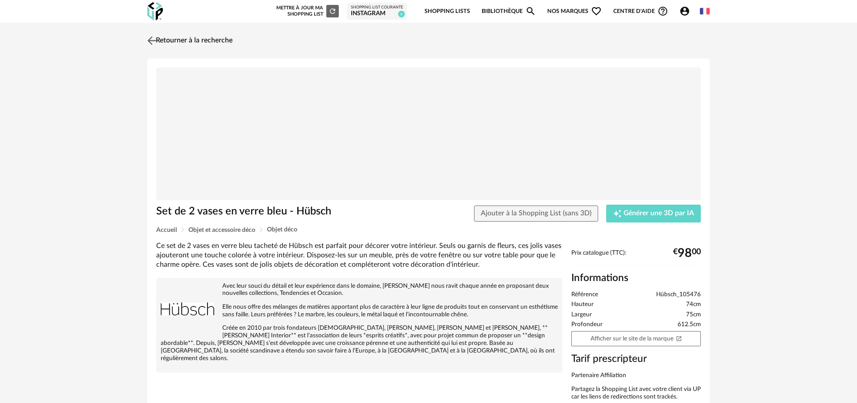
click at [201, 42] on link "Retourner à la recherche" at bounding box center [188, 41] width 87 height 20
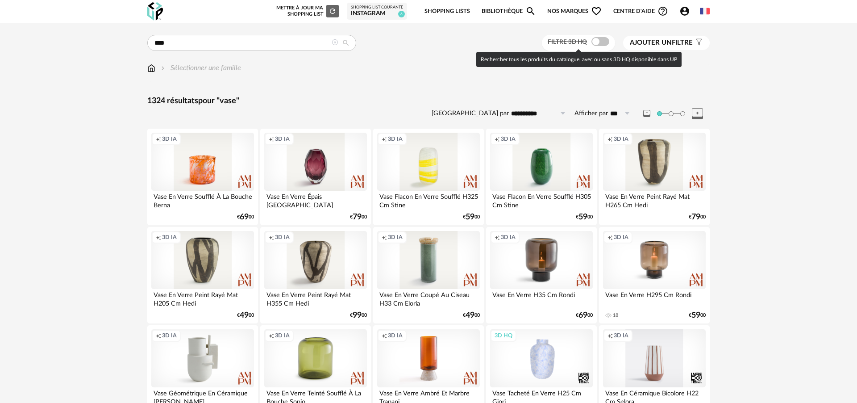
click at [596, 42] on span at bounding box center [600, 41] width 18 height 9
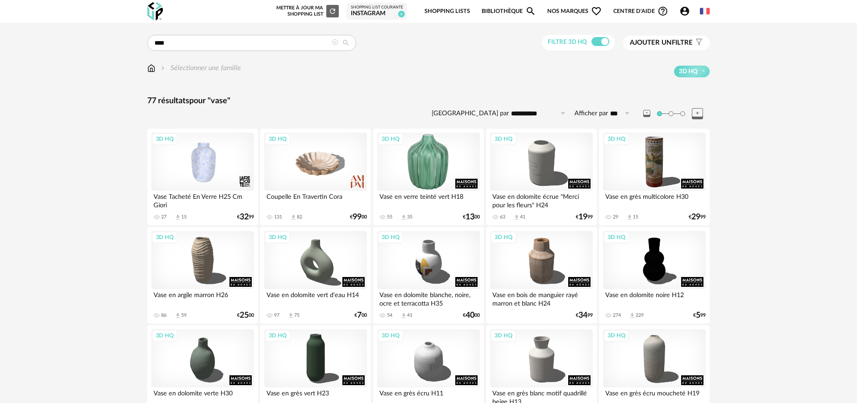
click at [430, 160] on div "3D HQ" at bounding box center [428, 162] width 103 height 58
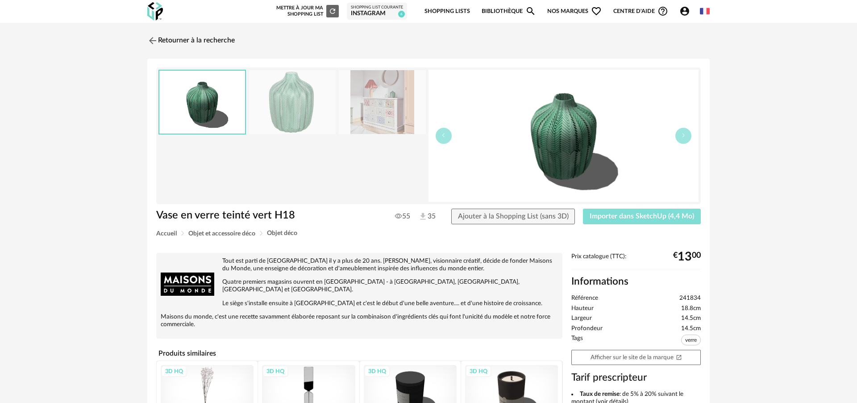
click at [637, 213] on span "Importer dans SketchUp (4,4 Mo)" at bounding box center [642, 215] width 104 height 7
